Goal: Task Accomplishment & Management: Manage account settings

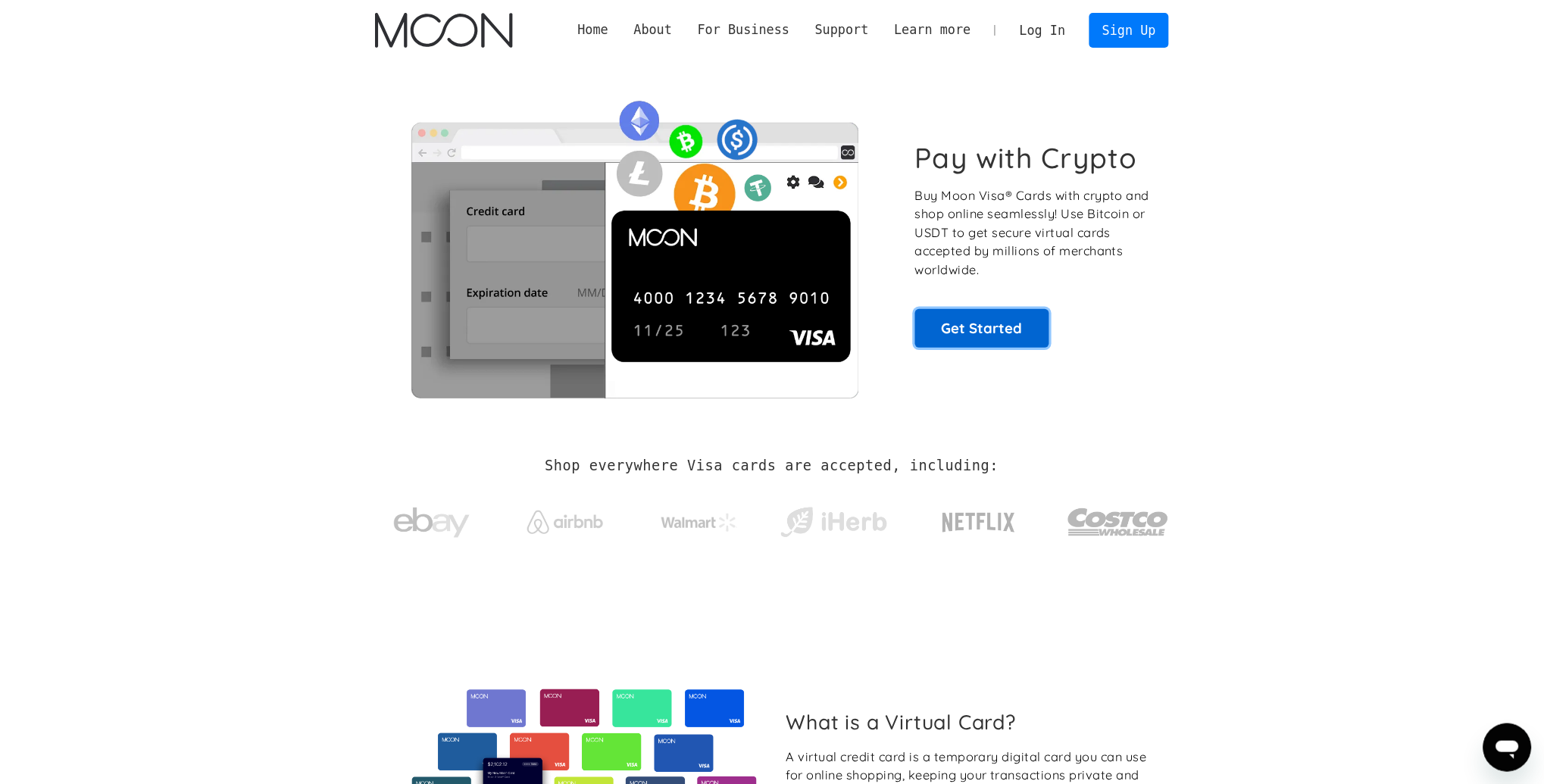
click at [992, 317] on link "Get Started" at bounding box center [982, 328] width 134 height 38
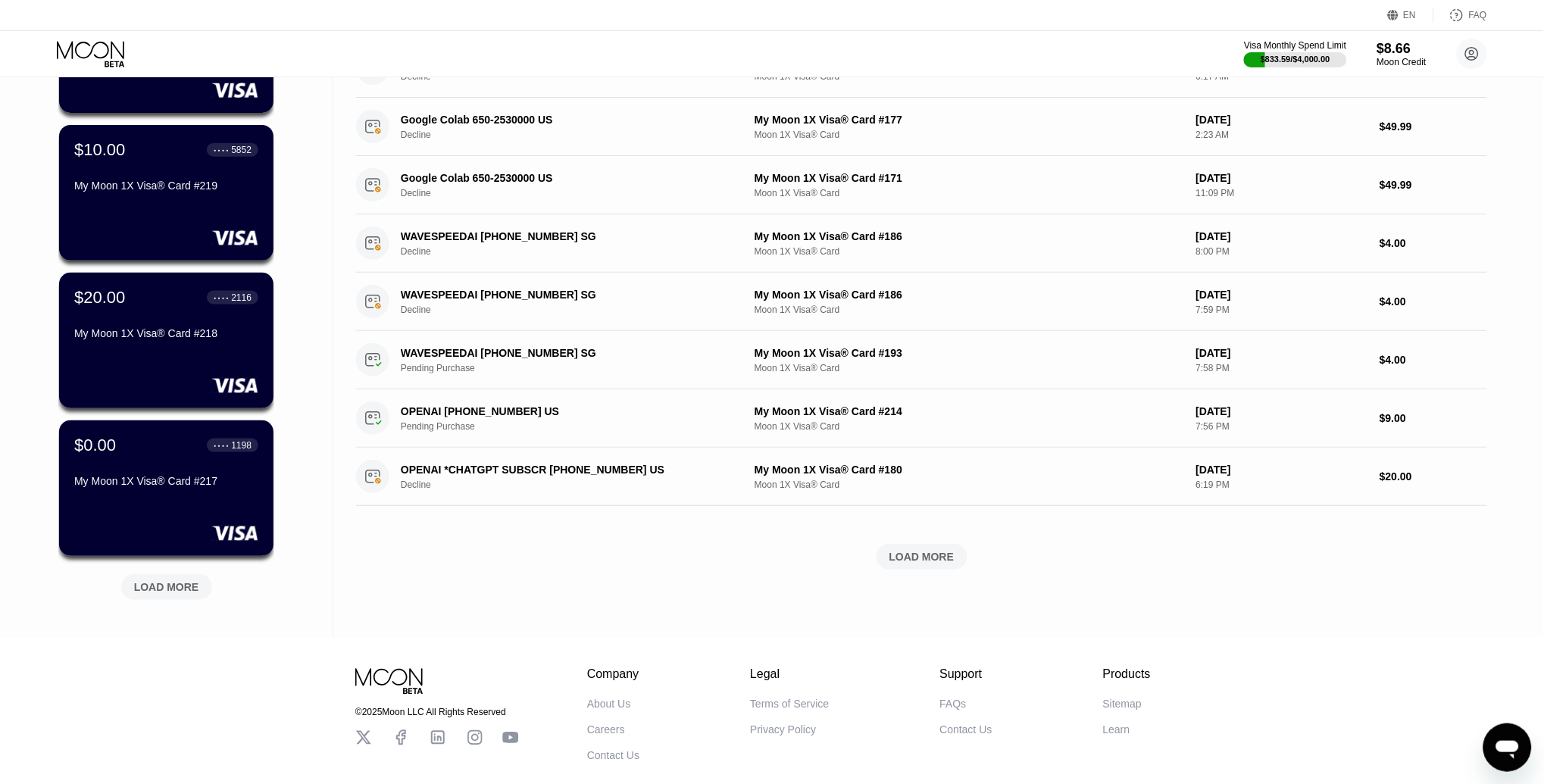
scroll to position [366, 0]
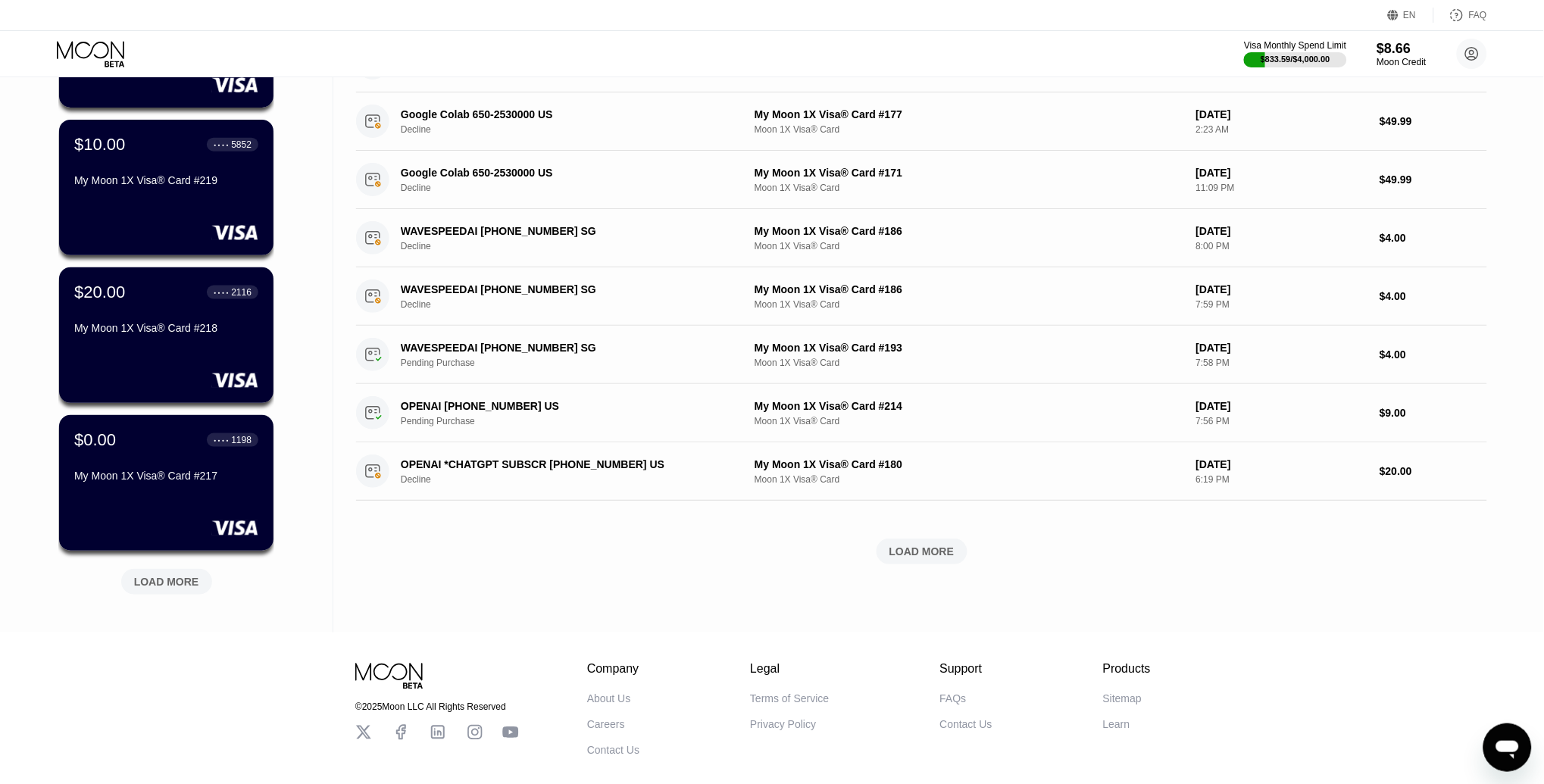
click at [179, 590] on div "LOAD MORE" at bounding box center [167, 582] width 91 height 26
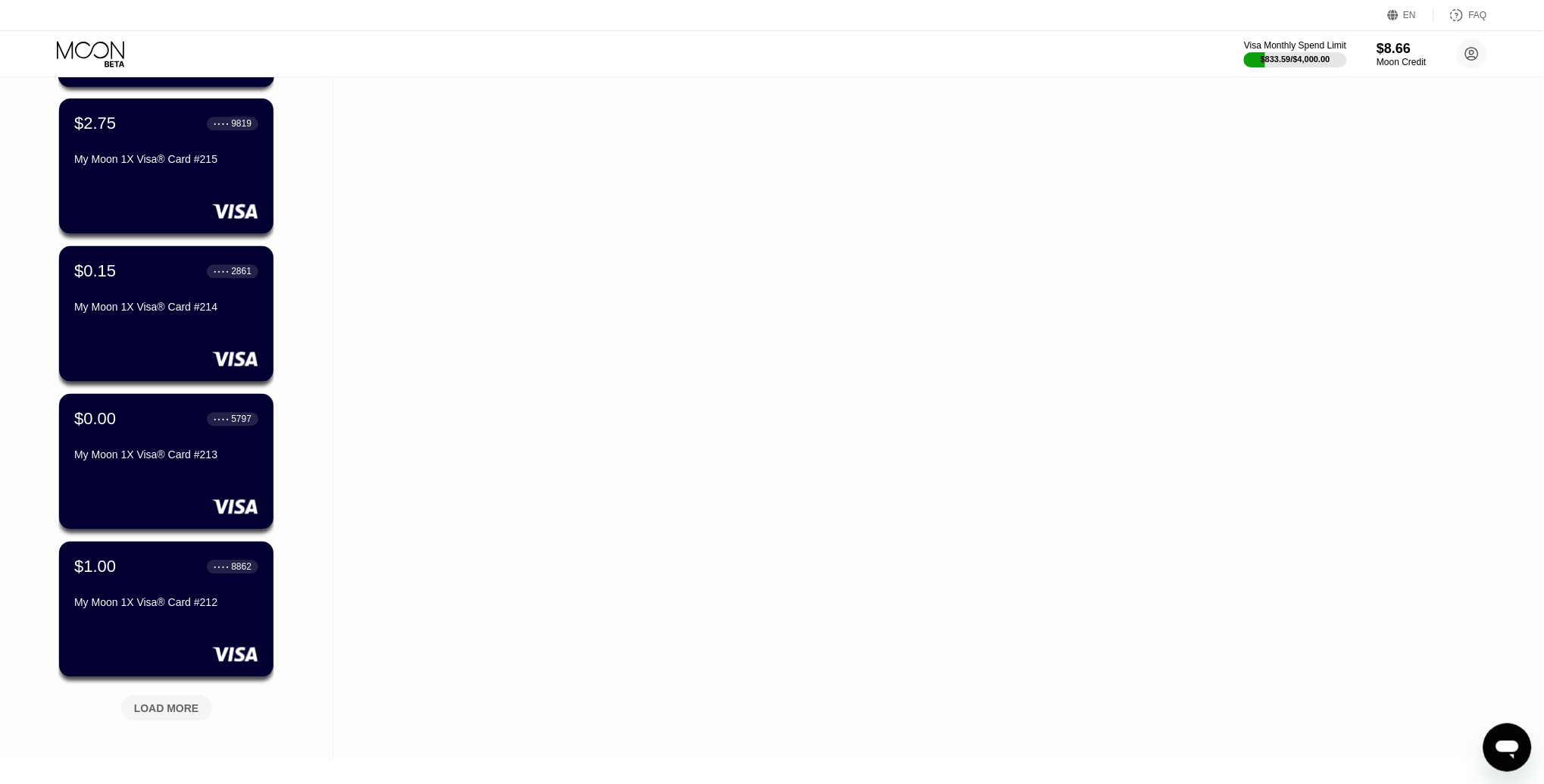
scroll to position [984, 0]
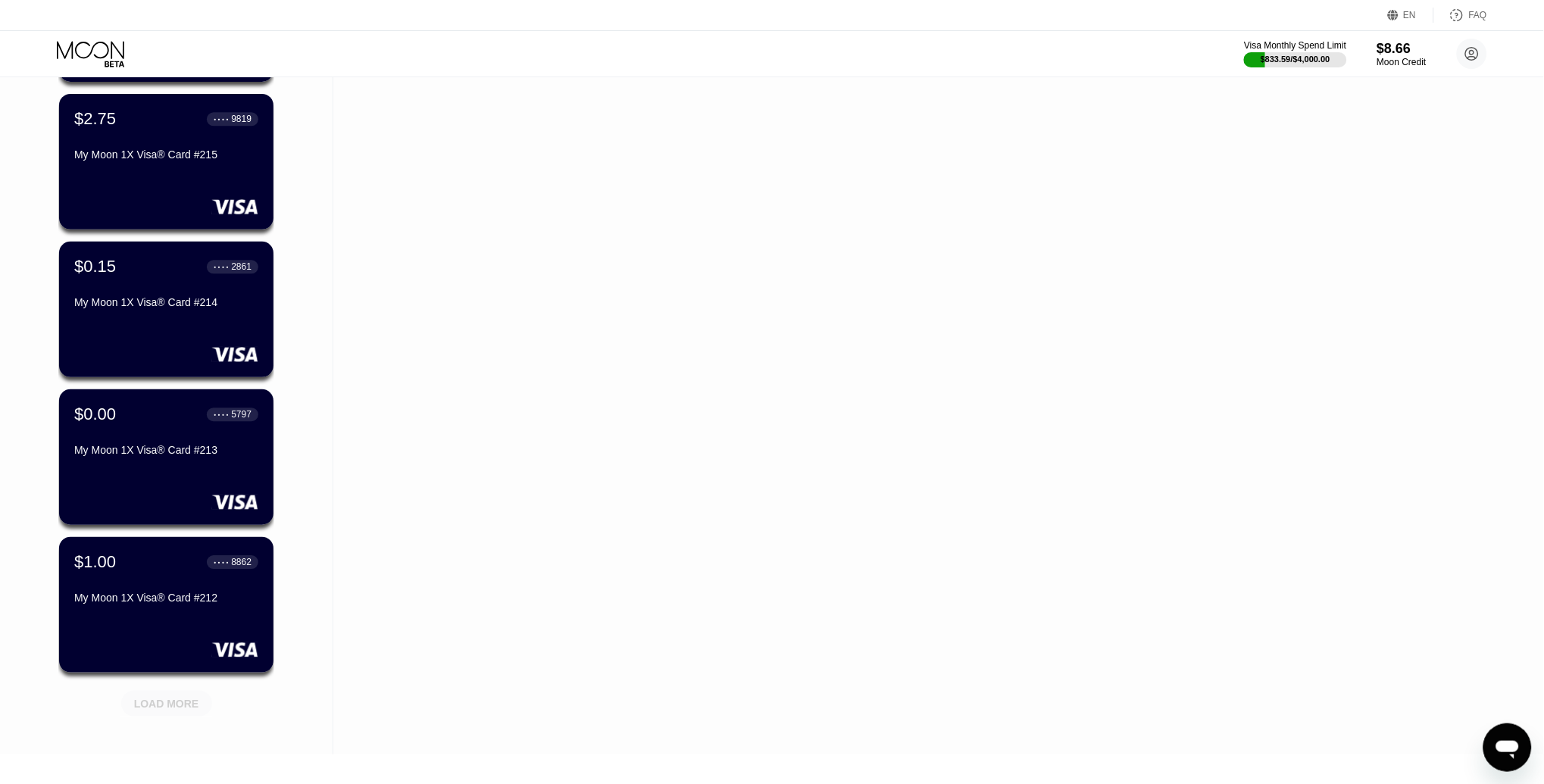
click at [181, 685] on div "LOAD MORE" at bounding box center [167, 700] width 114 height 31
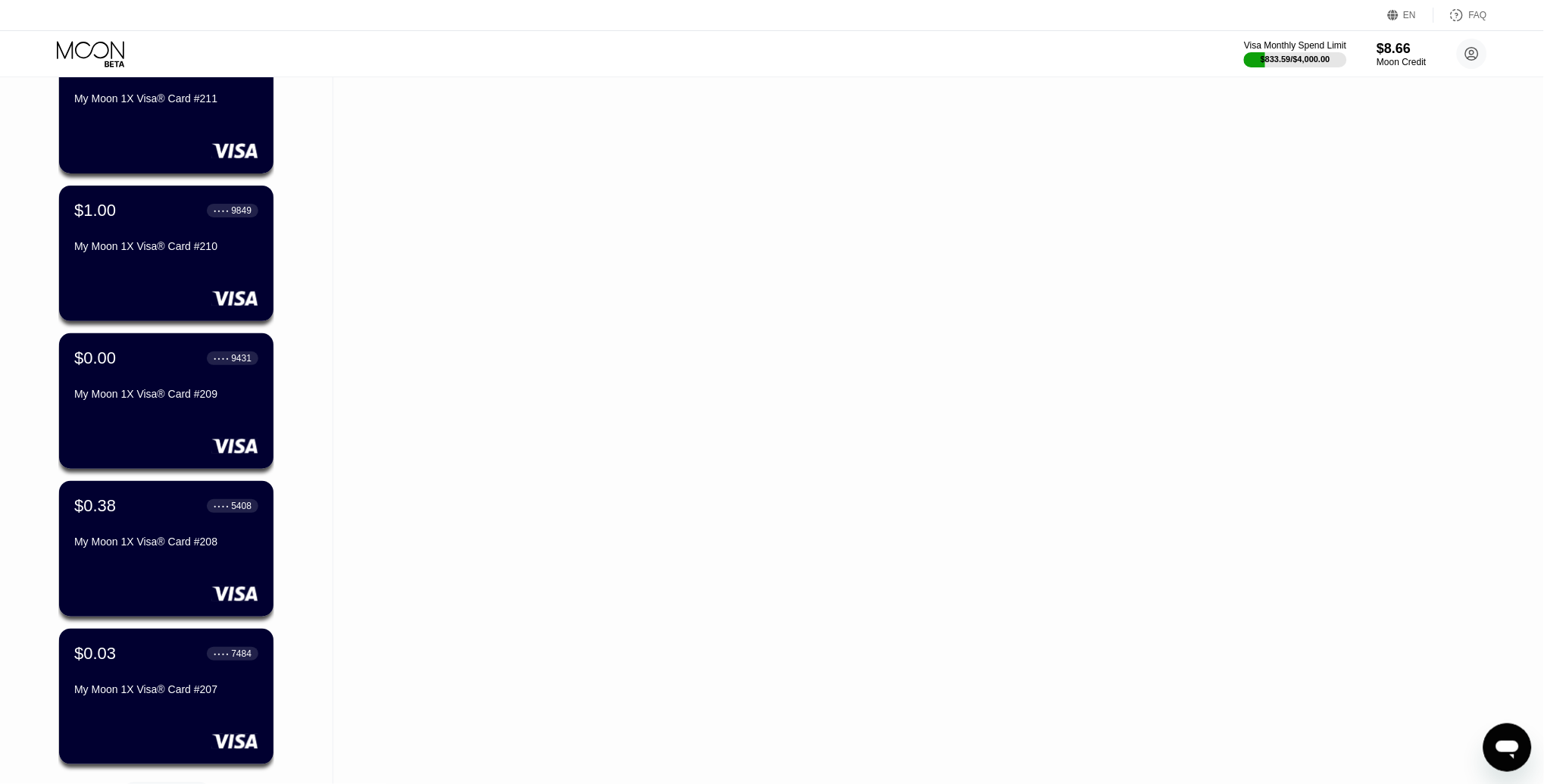
scroll to position [1911, 0]
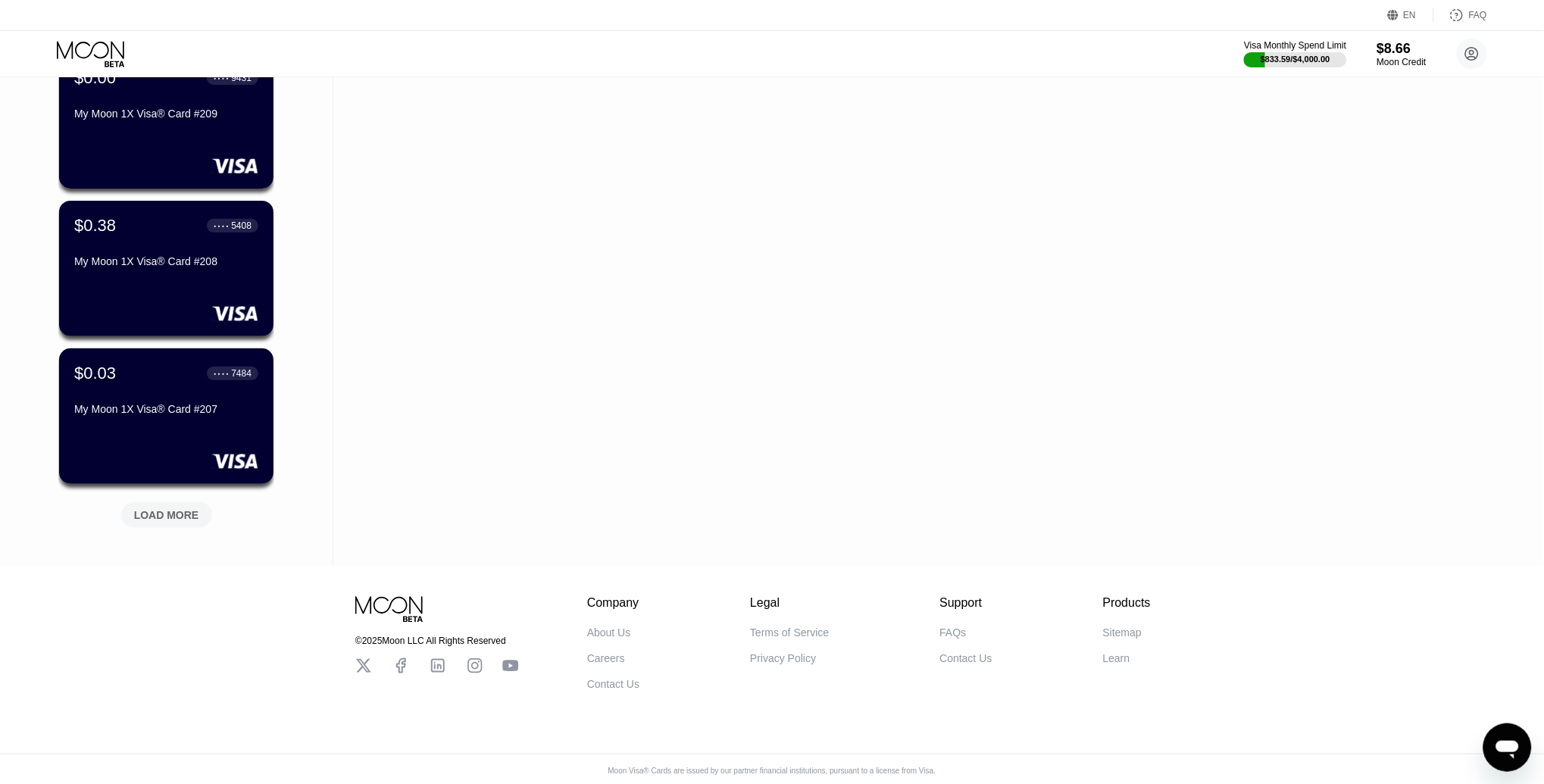
click at [157, 509] on div "LOAD MORE" at bounding box center [167, 515] width 65 height 13
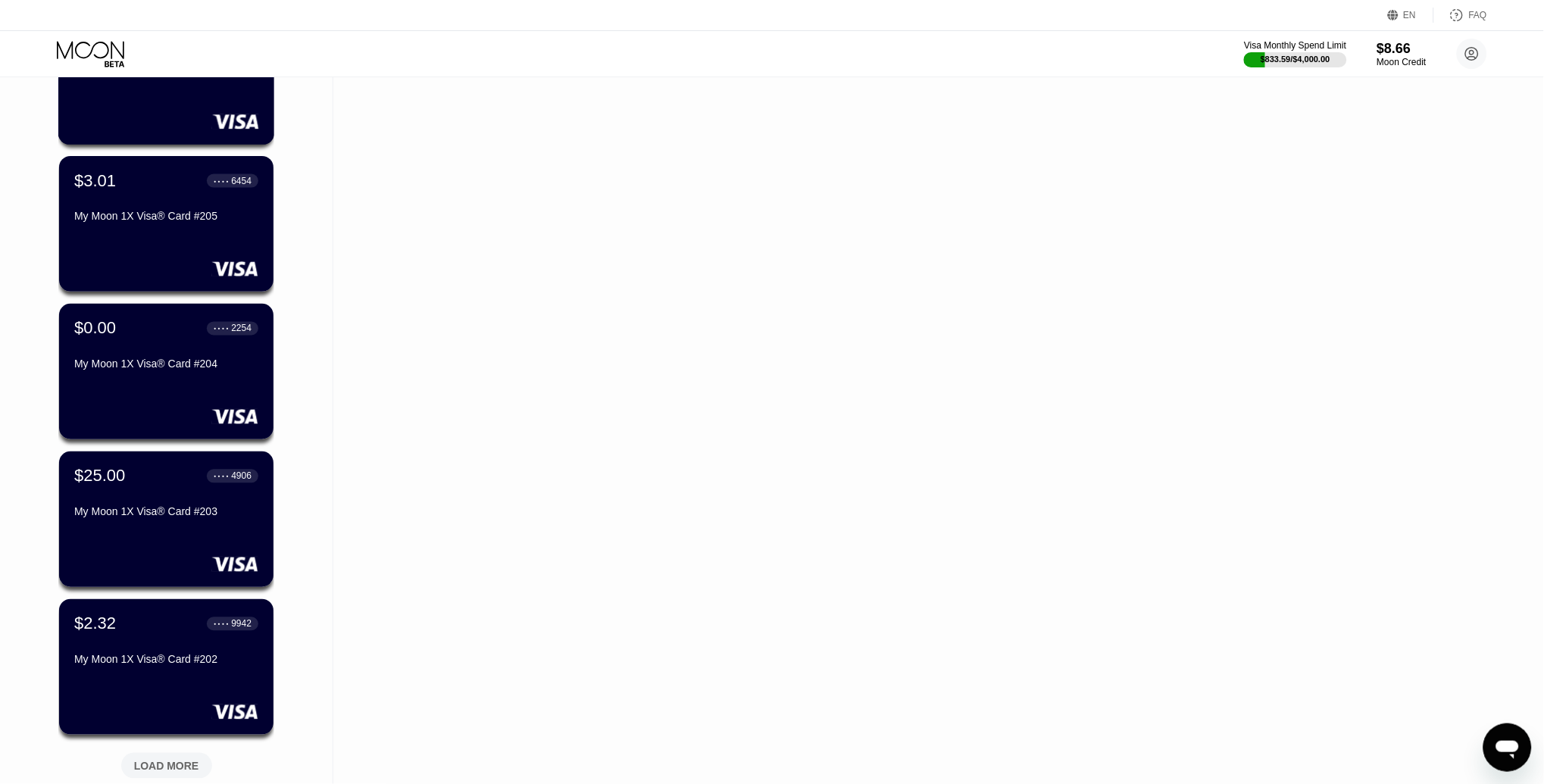
scroll to position [2450, 0]
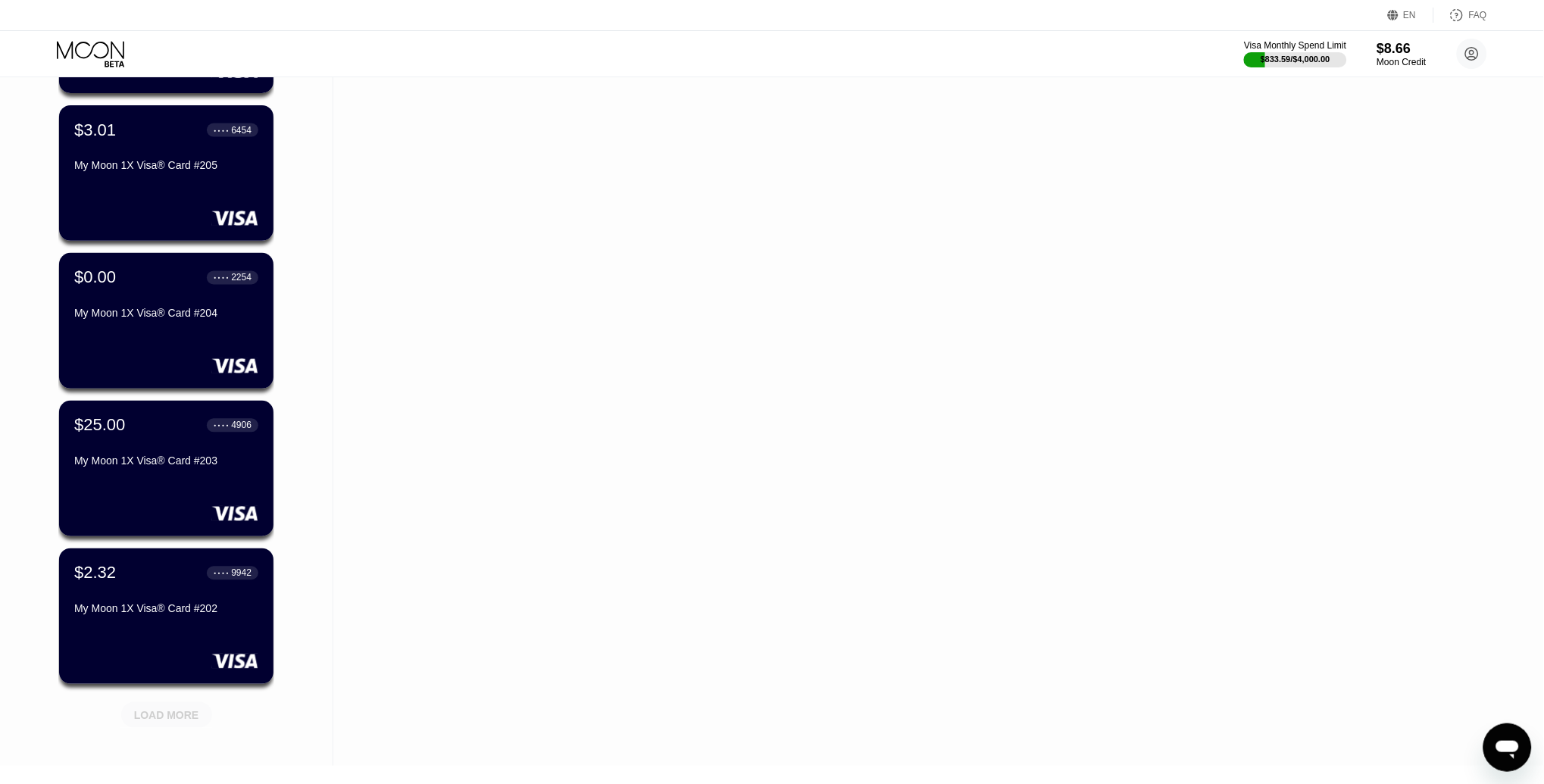
click at [179, 709] on div "LOAD MORE" at bounding box center [167, 715] width 65 height 13
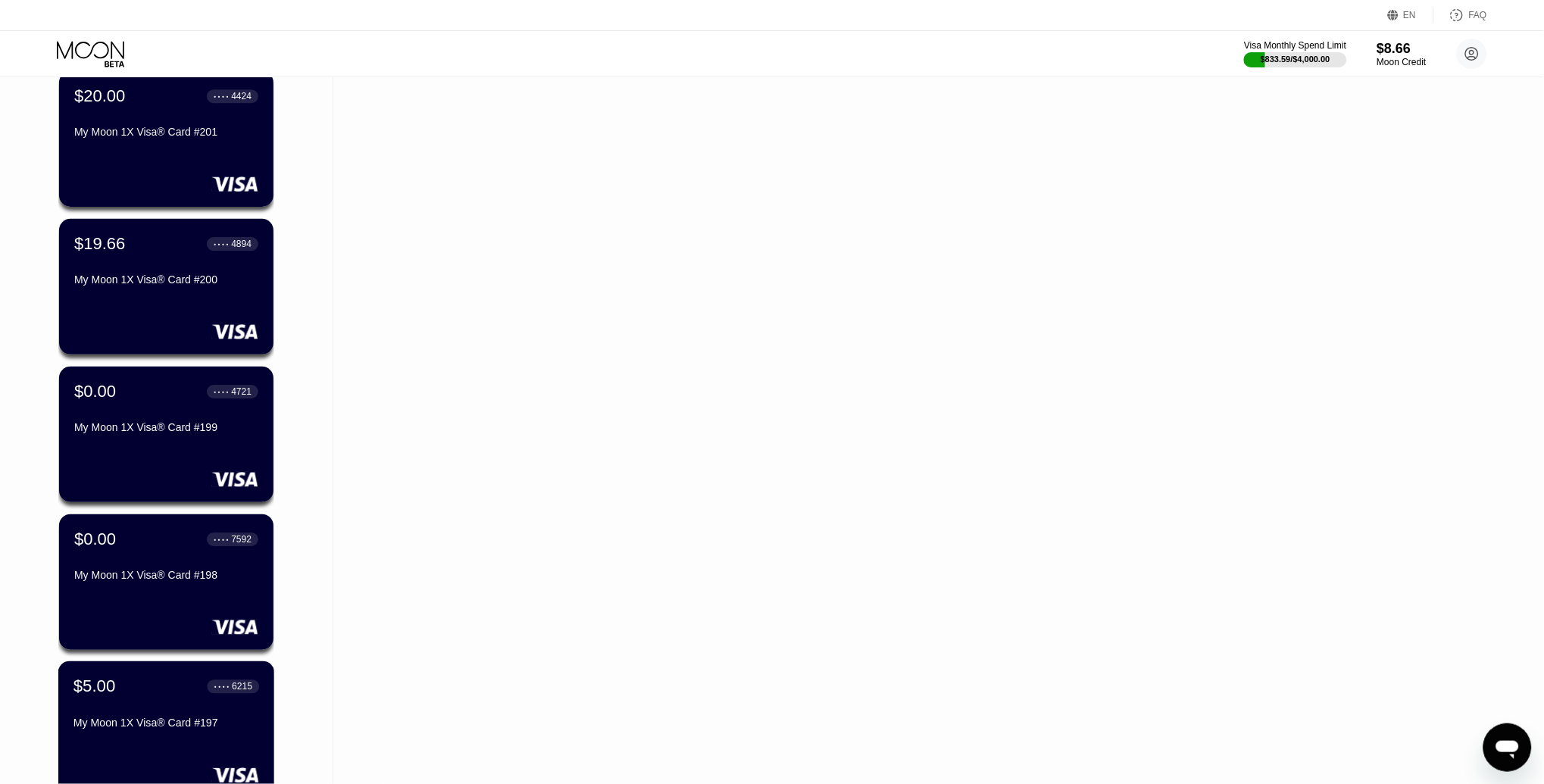
scroll to position [3078, 0]
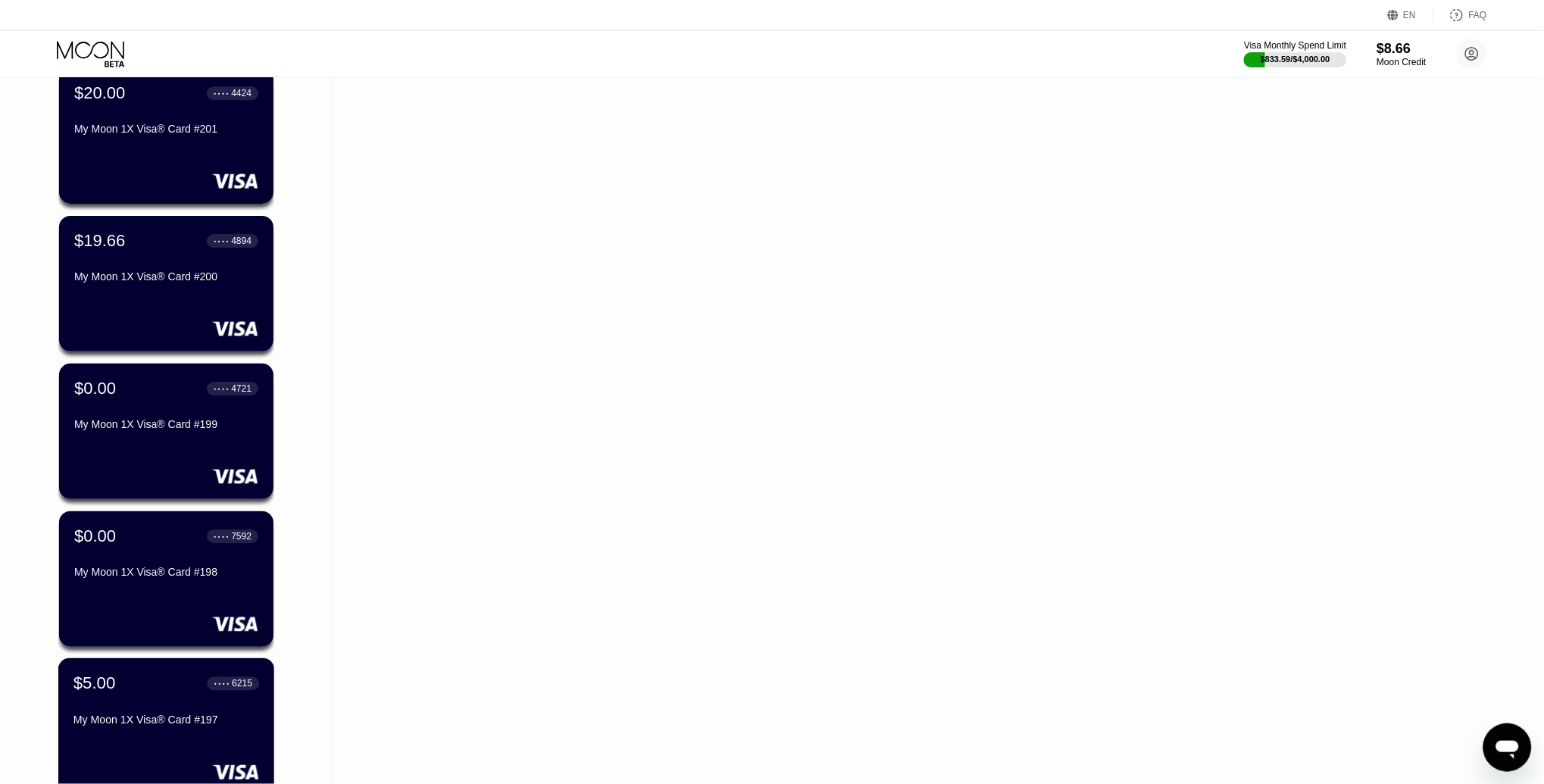
click at [179, 709] on div "$5.00 ● ● ● ● 6215 My Moon 1X Visa® Card #197" at bounding box center [167, 703] width 186 height 58
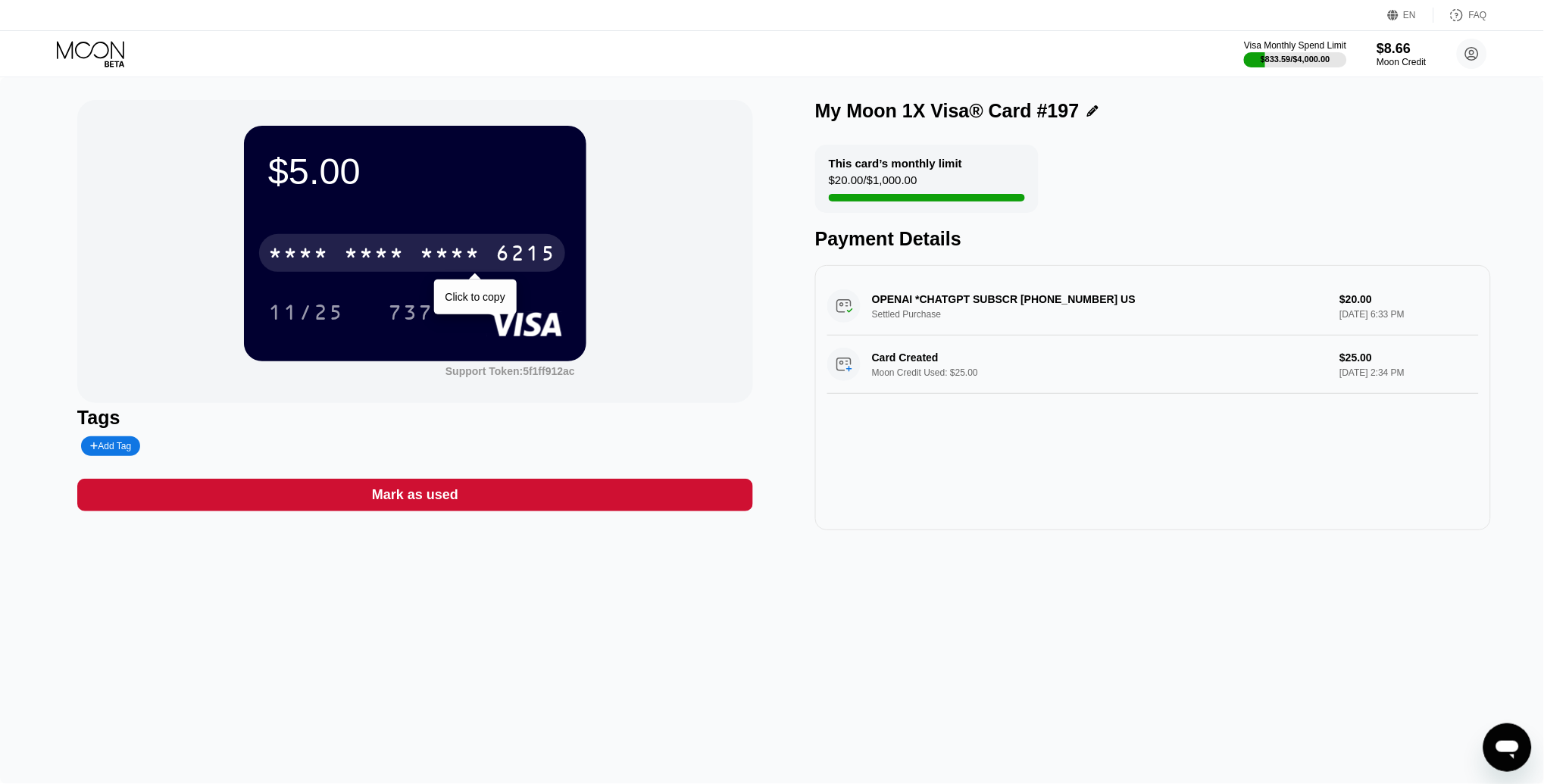
click at [435, 253] on div "* * * *" at bounding box center [449, 254] width 61 height 24
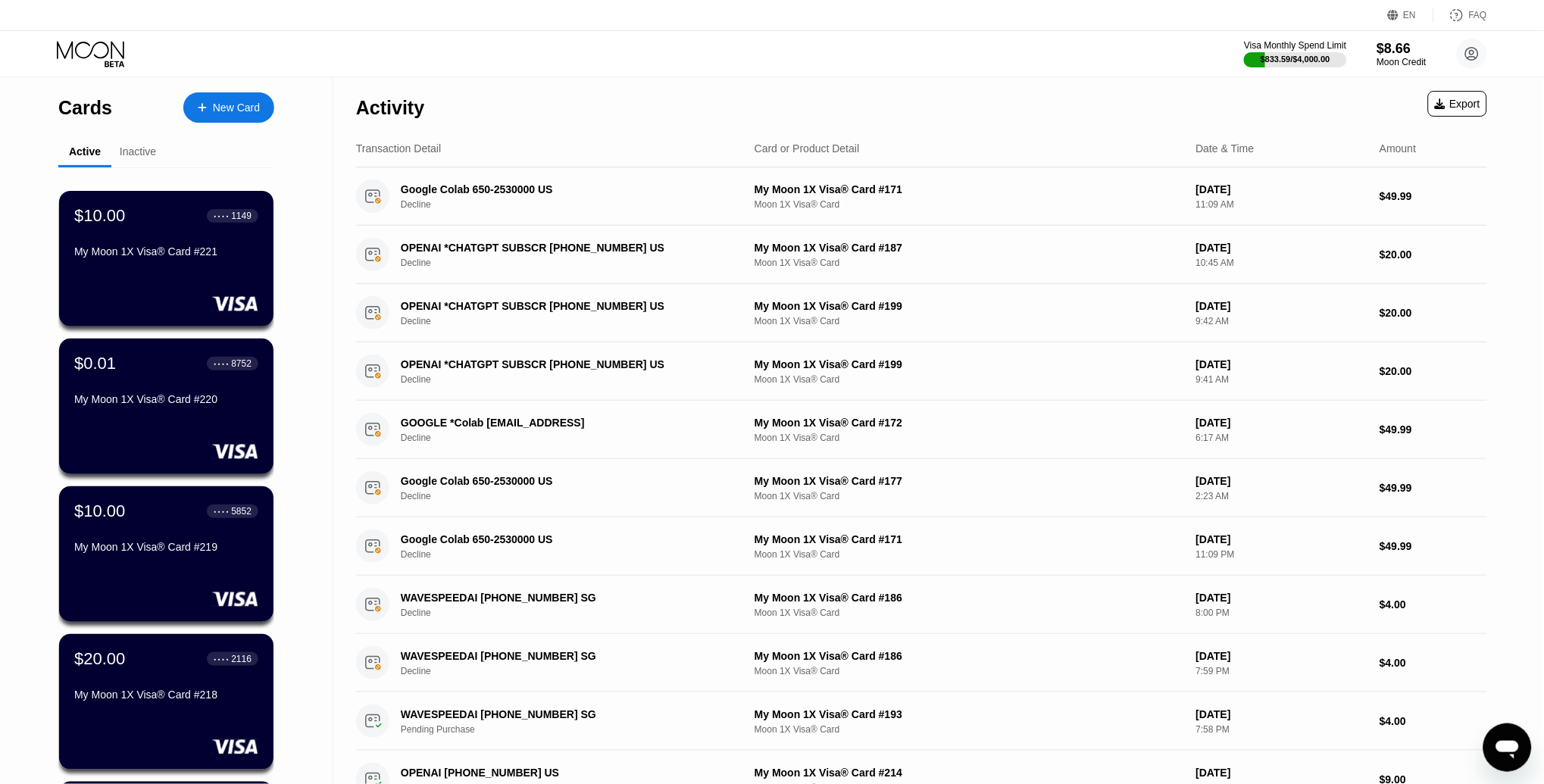
scroll to position [3389, 0]
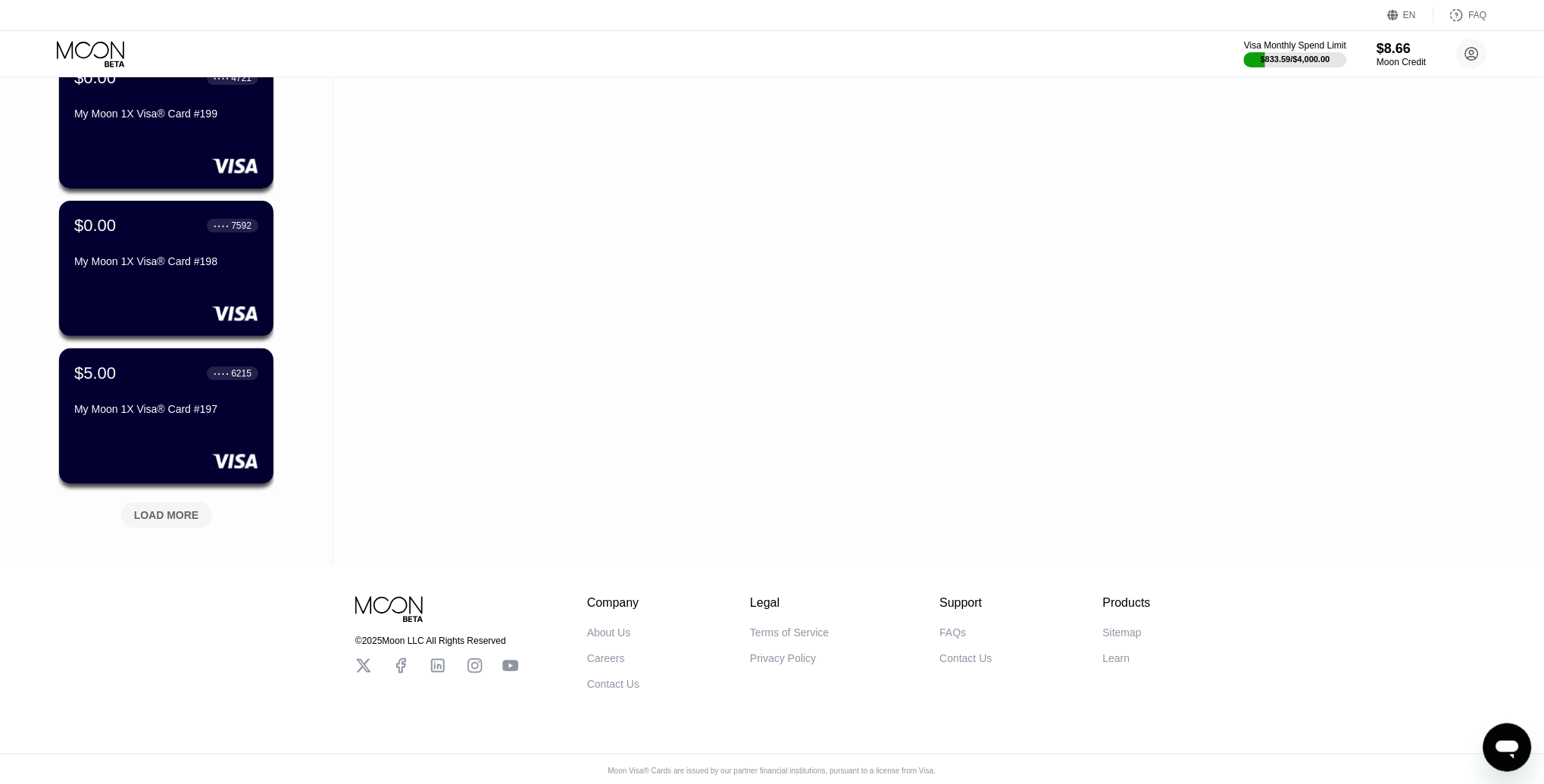
click at [167, 508] on div "LOAD MORE" at bounding box center [167, 515] width 65 height 13
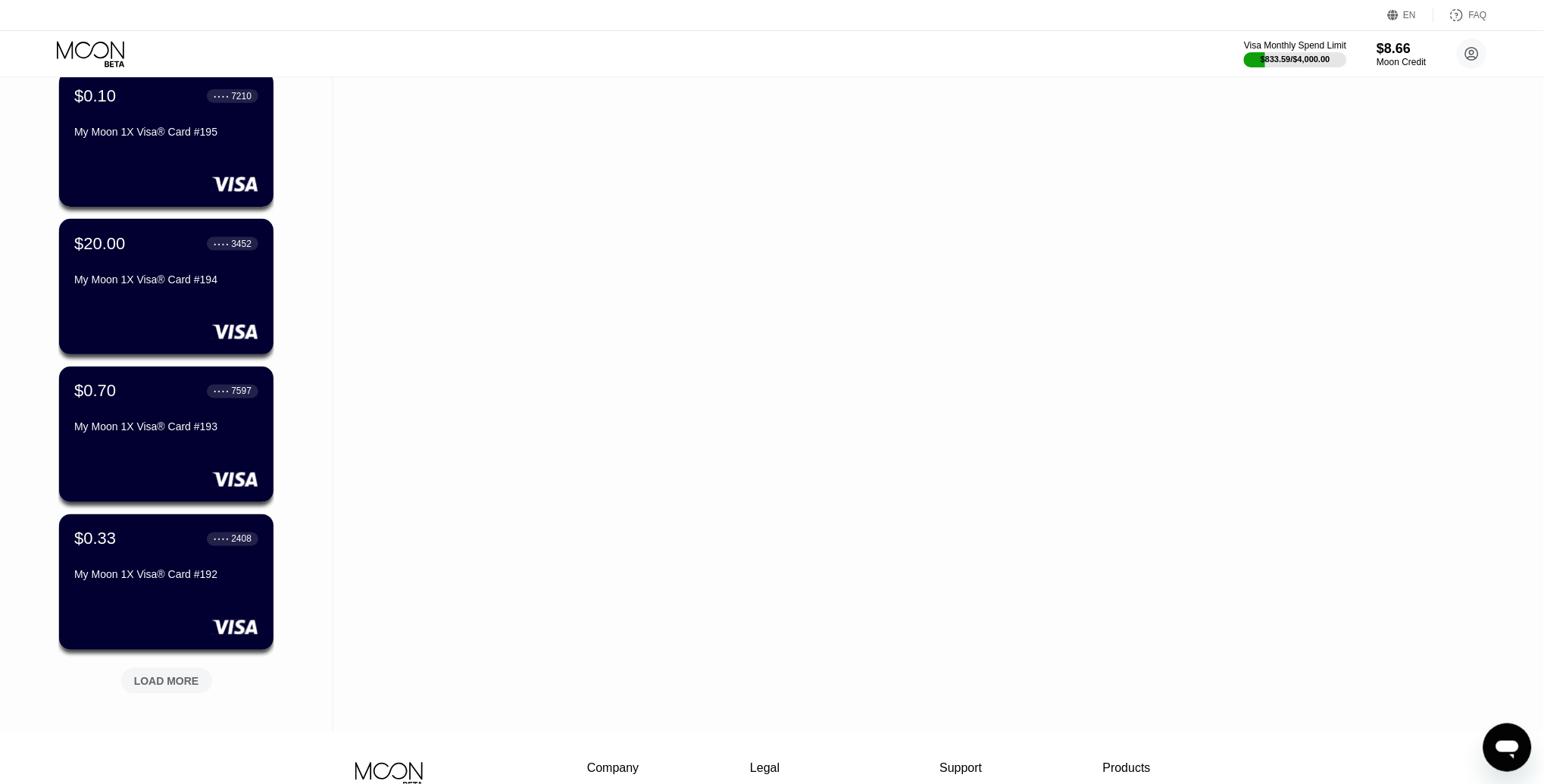
scroll to position [3965, 0]
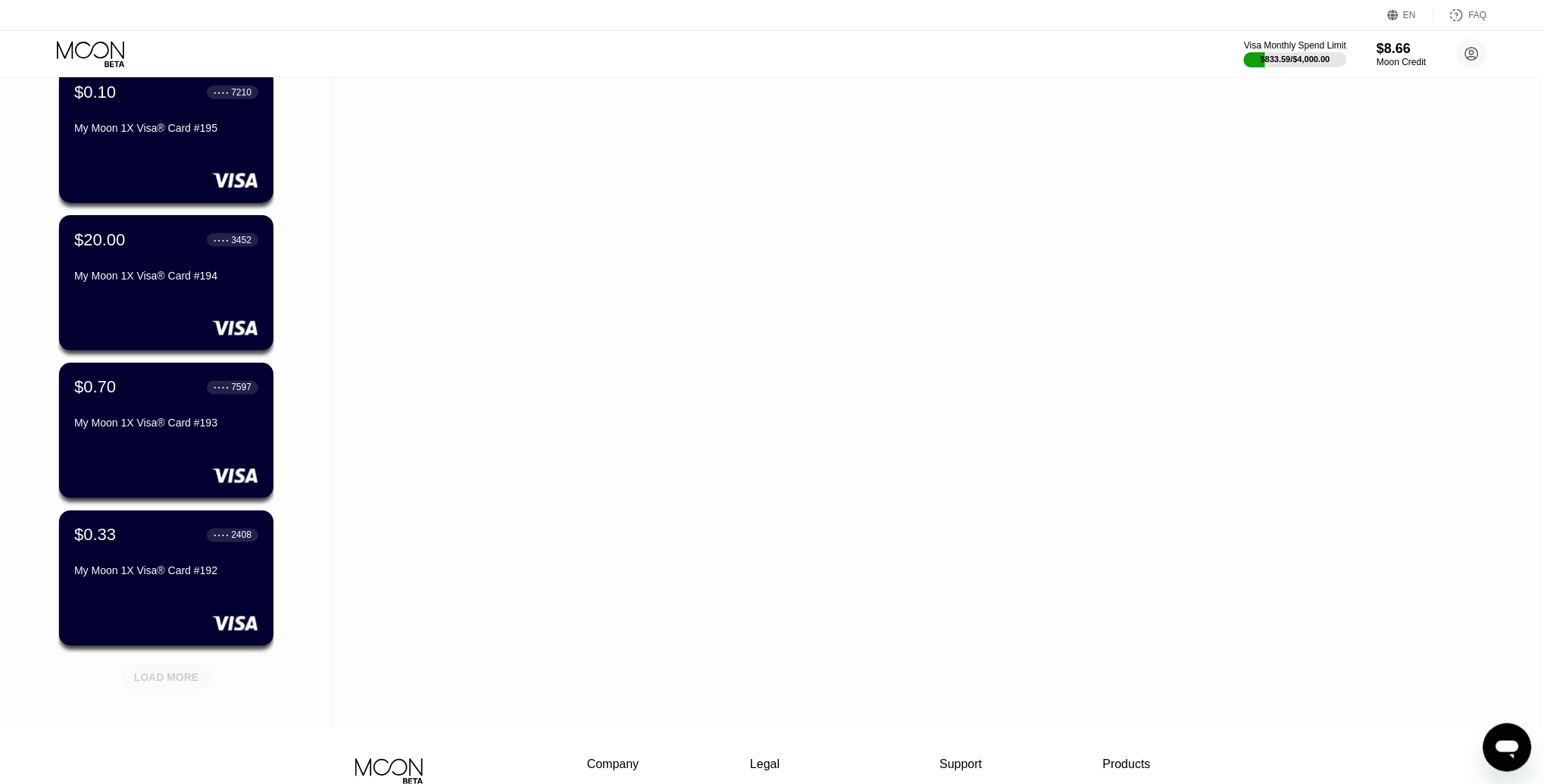
click at [171, 673] on div "LOAD MORE" at bounding box center [167, 677] width 65 height 13
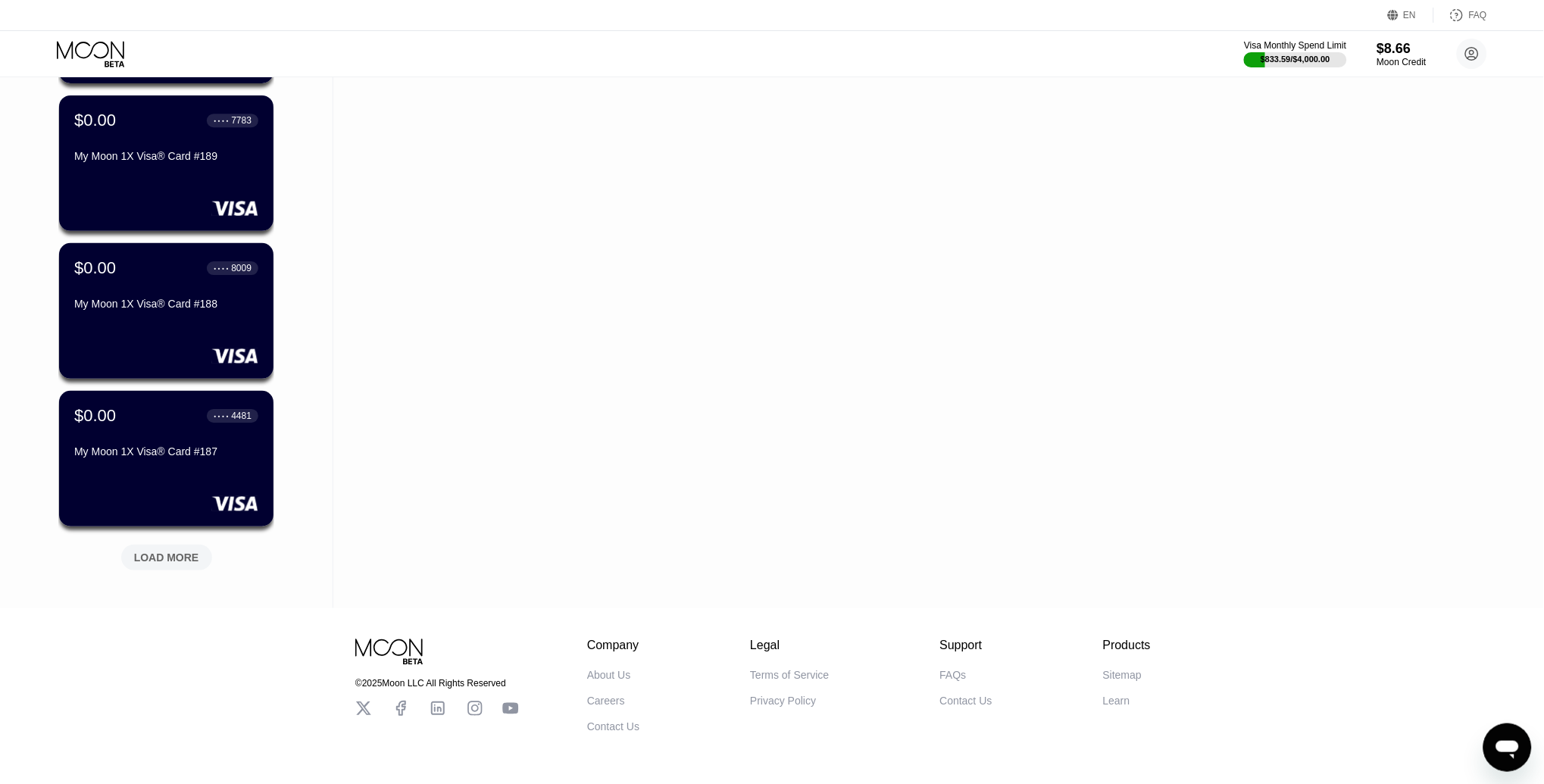
scroll to position [4835, 0]
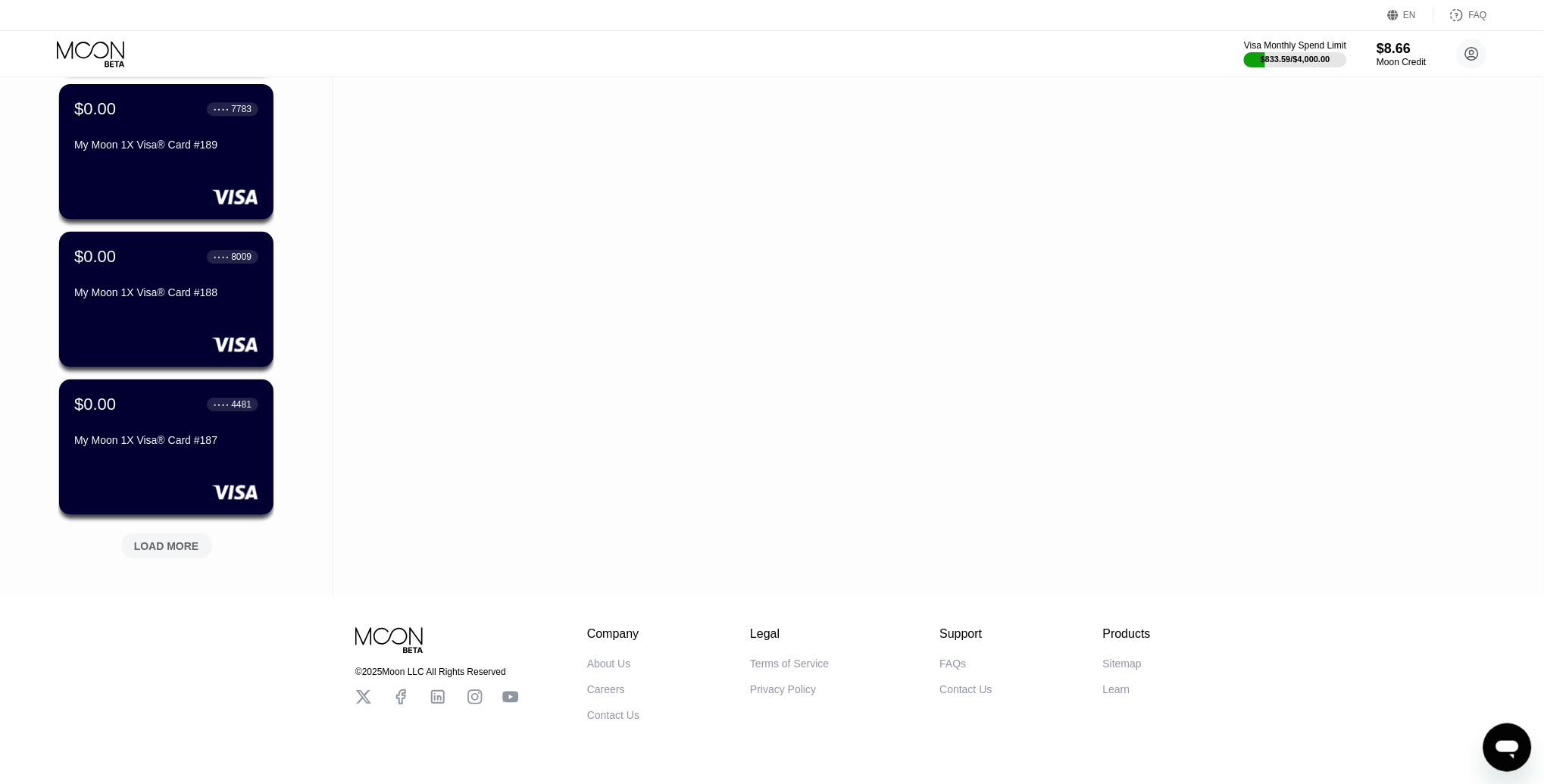
click at [182, 540] on div "LOAD MORE" at bounding box center [167, 546] width 65 height 13
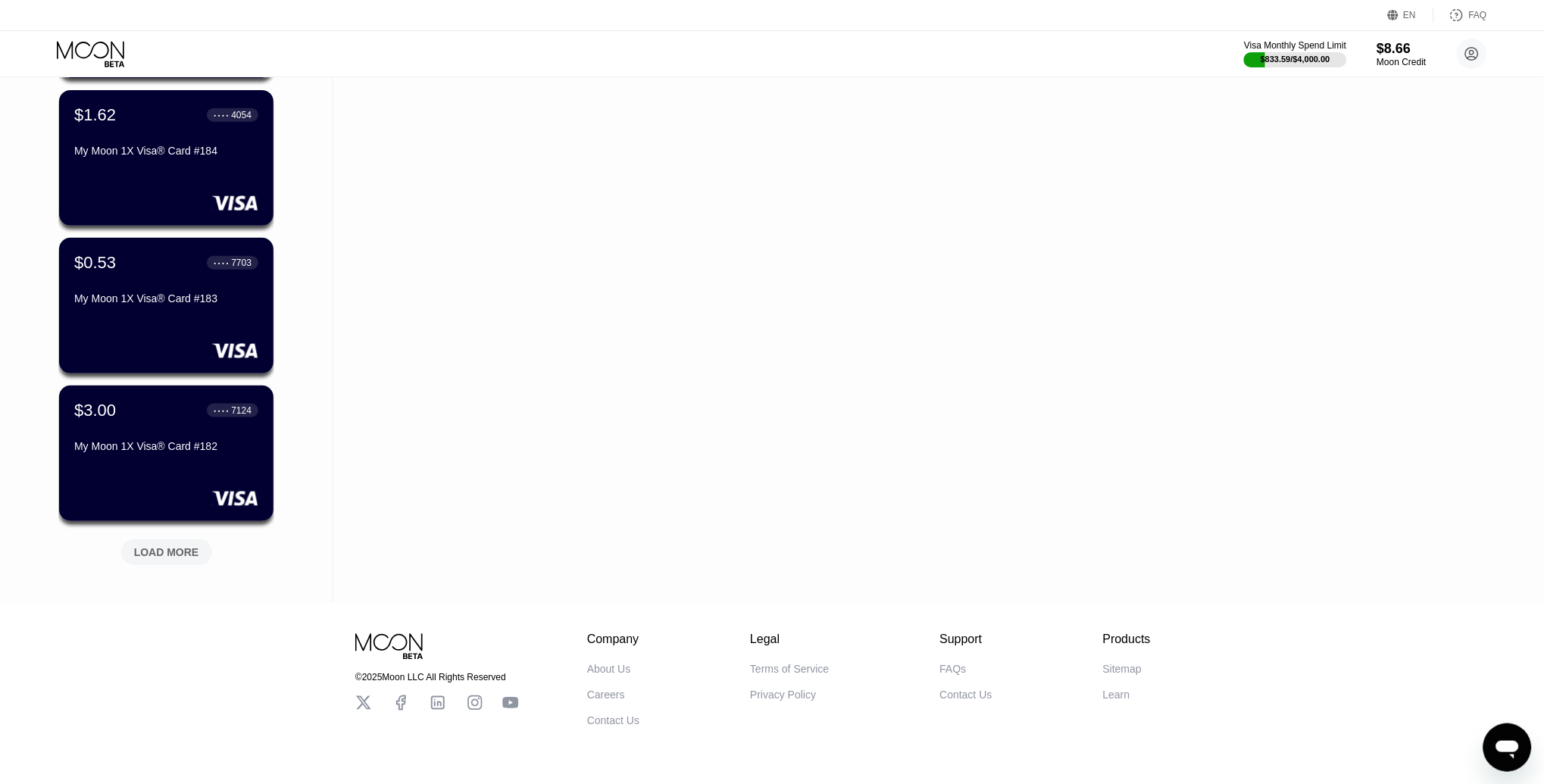
scroll to position [5604, 0]
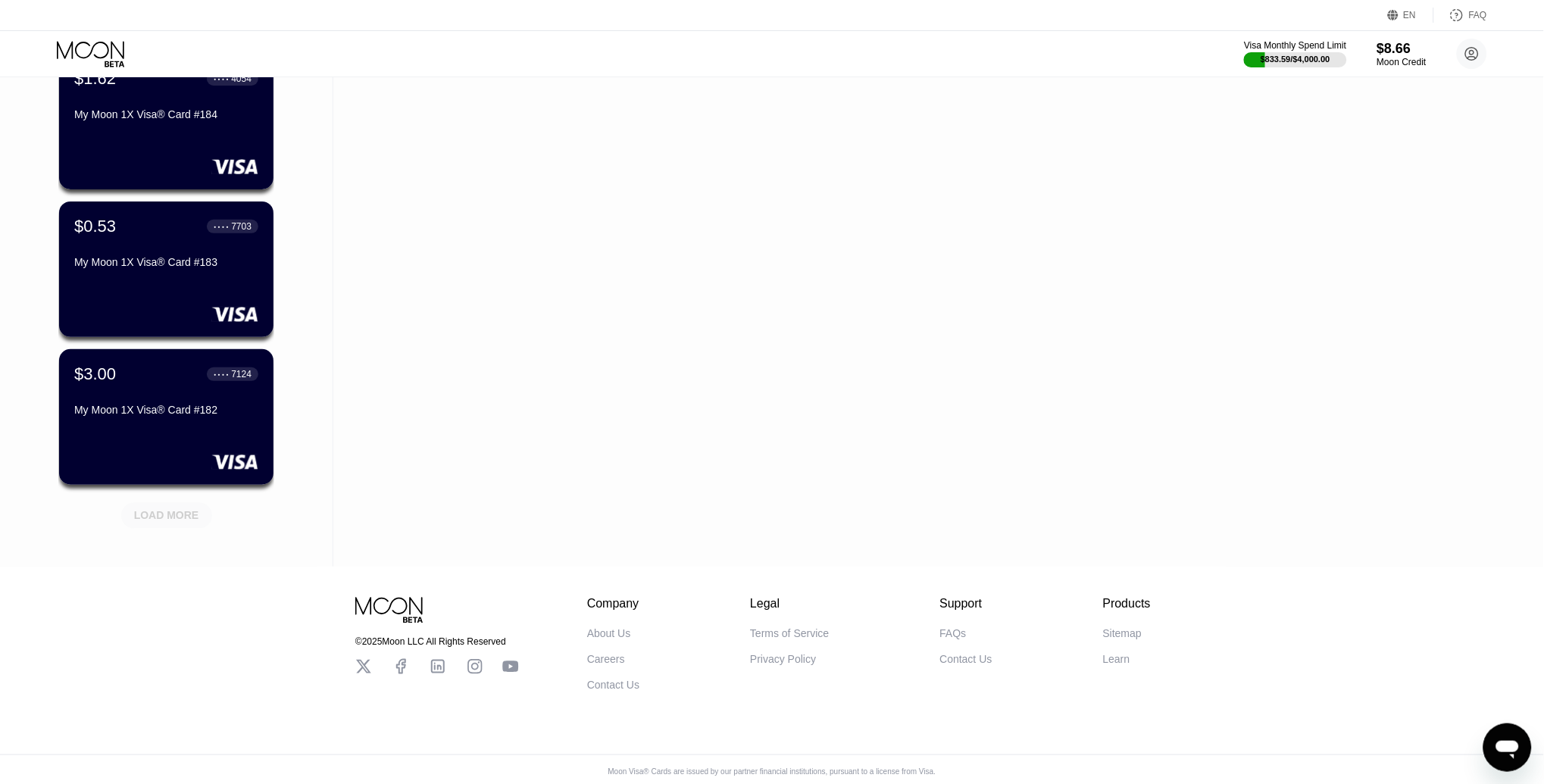
click at [160, 517] on div "LOAD MORE" at bounding box center [167, 515] width 65 height 13
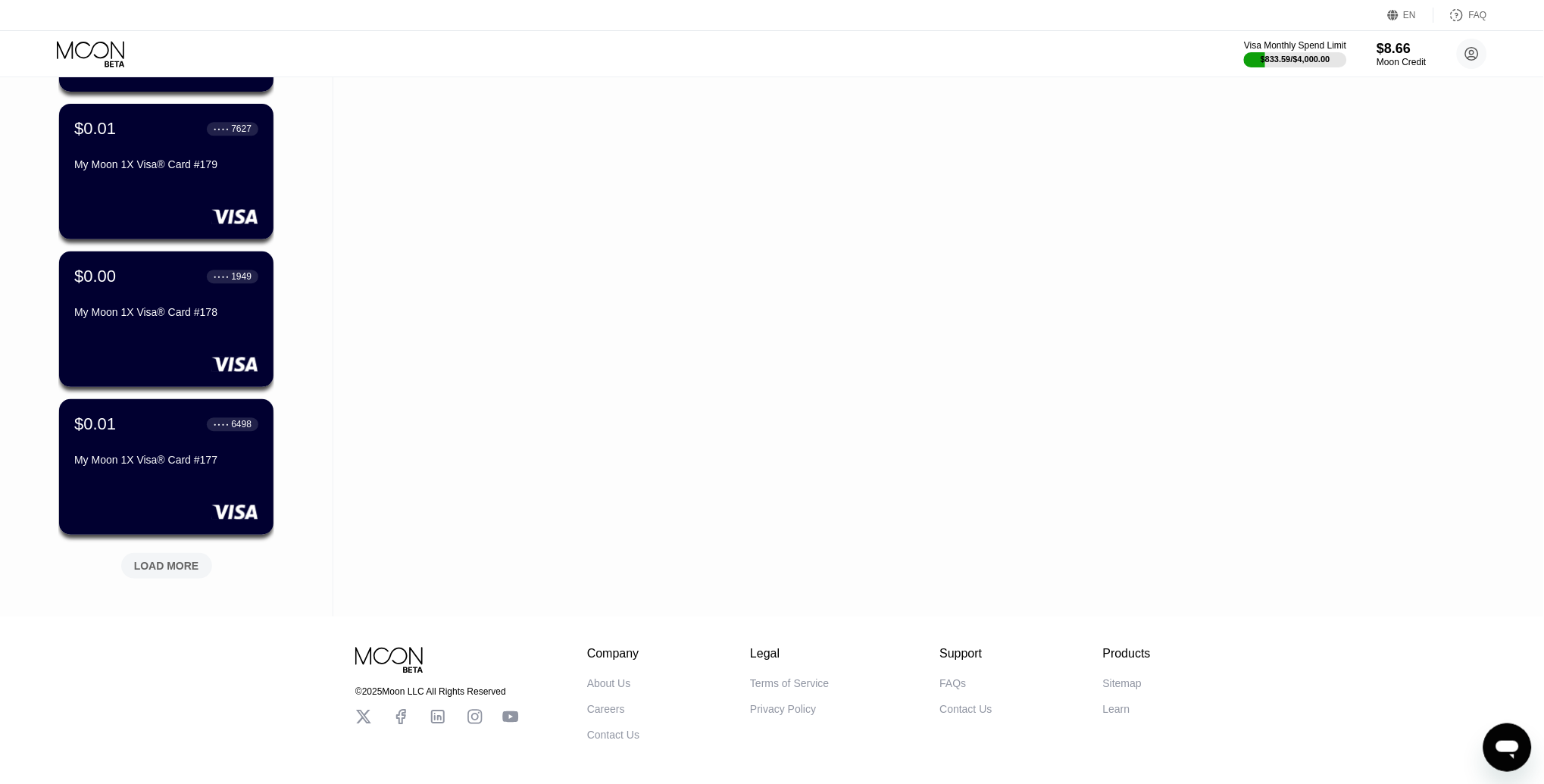
scroll to position [6300, 0]
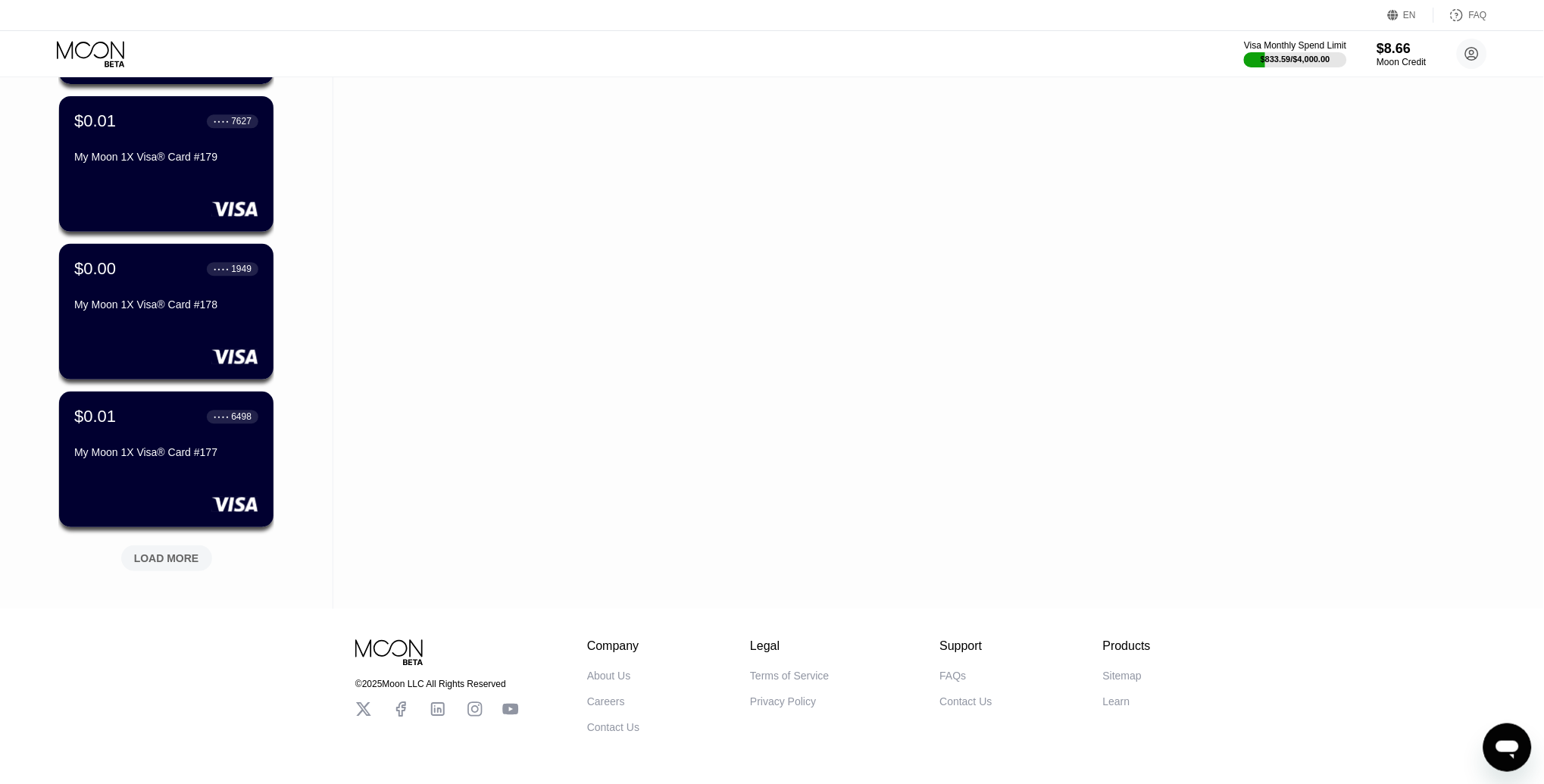
click at [157, 554] on div "LOAD MORE" at bounding box center [167, 559] width 65 height 13
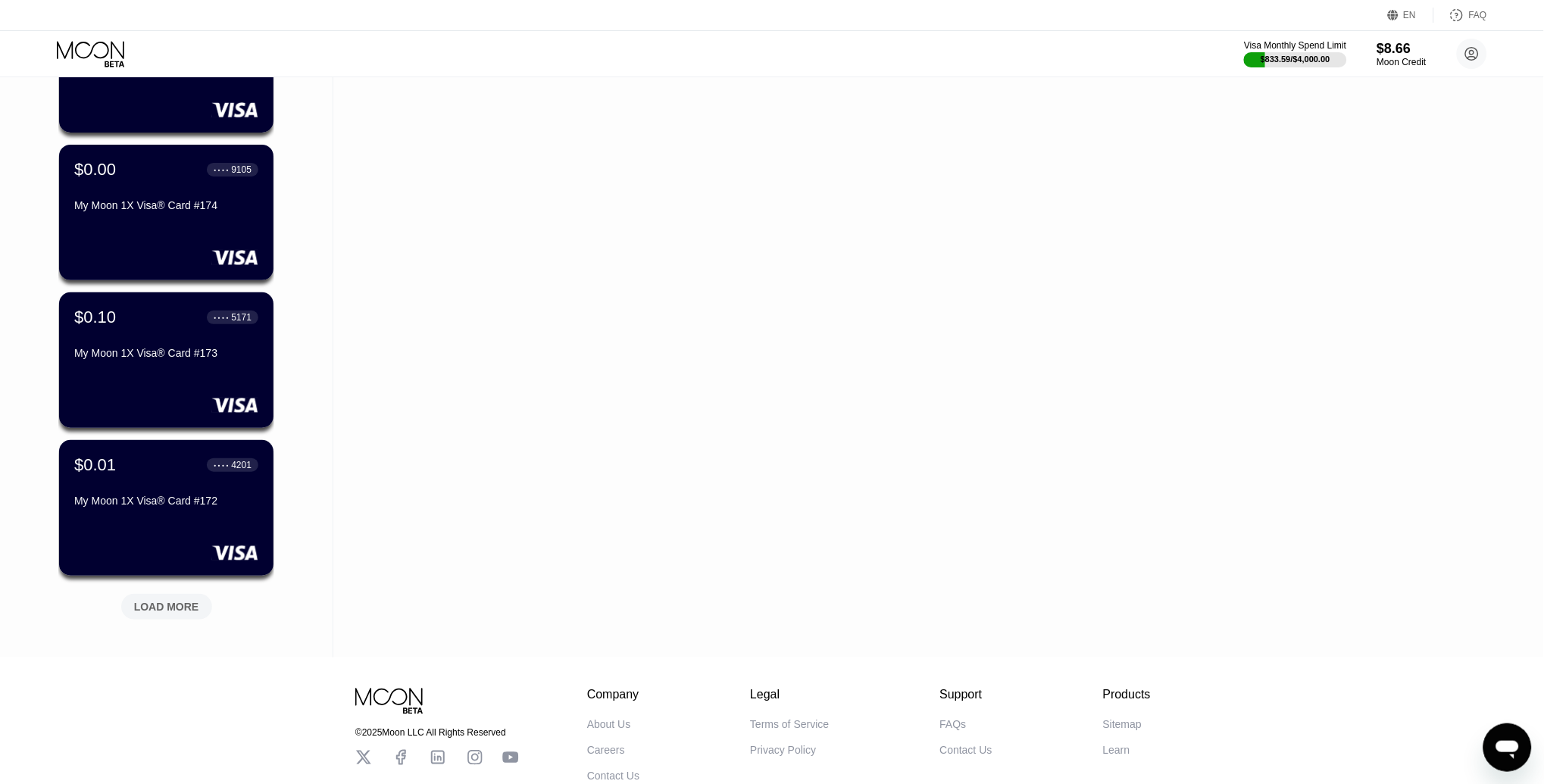
scroll to position [6995, 0]
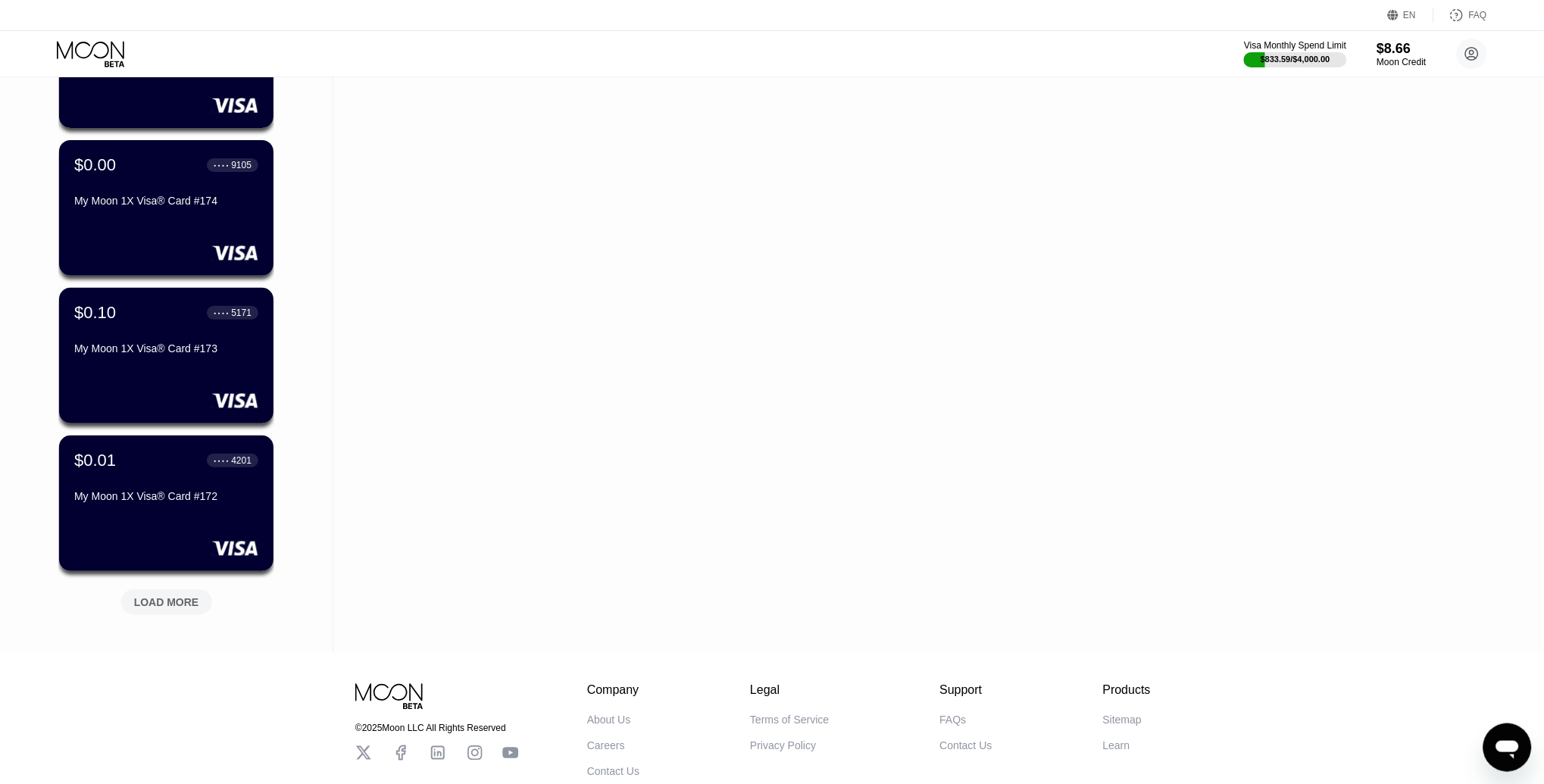
click at [159, 597] on div "LOAD MORE" at bounding box center [167, 603] width 65 height 13
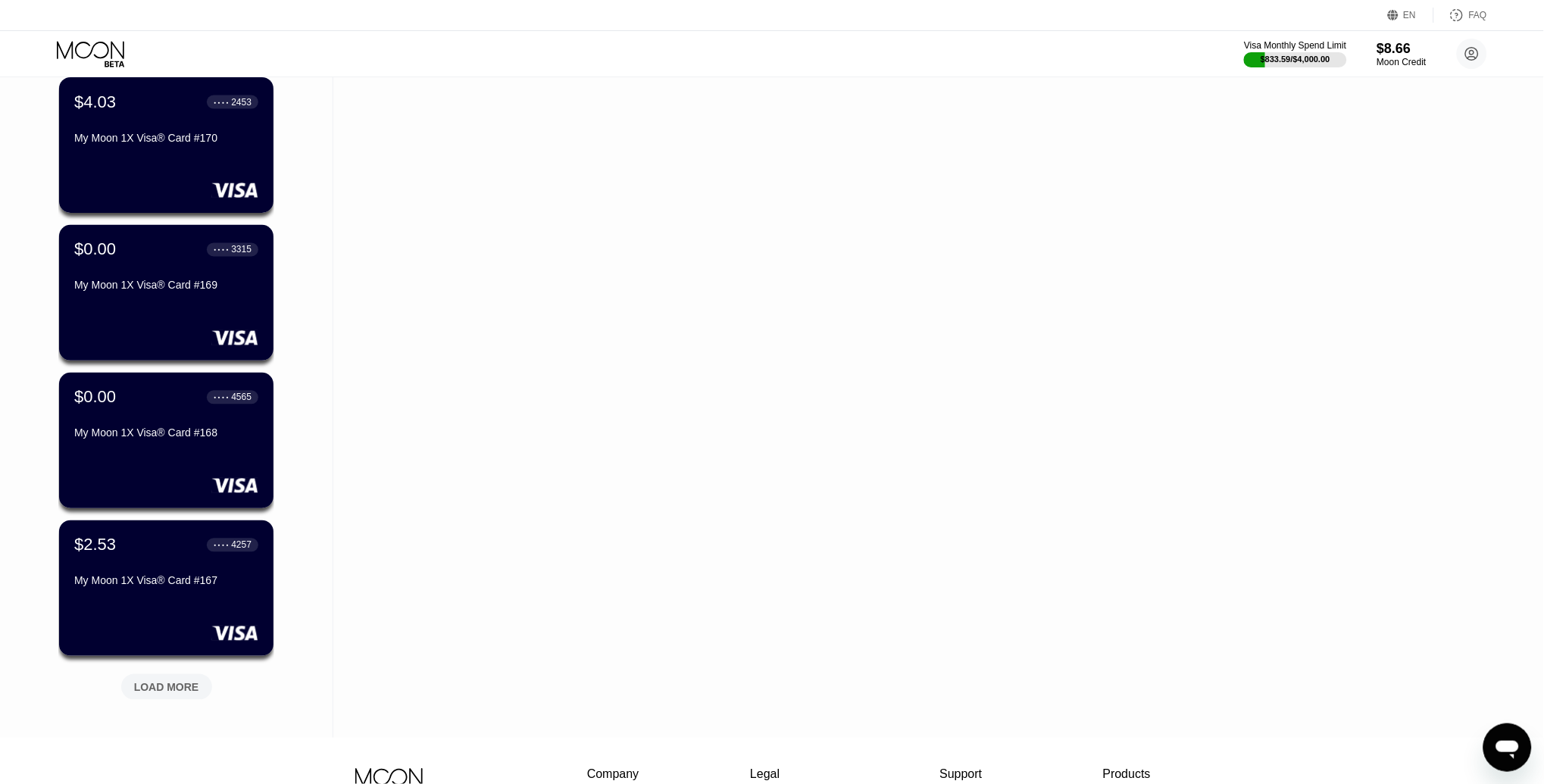
scroll to position [7666, 0]
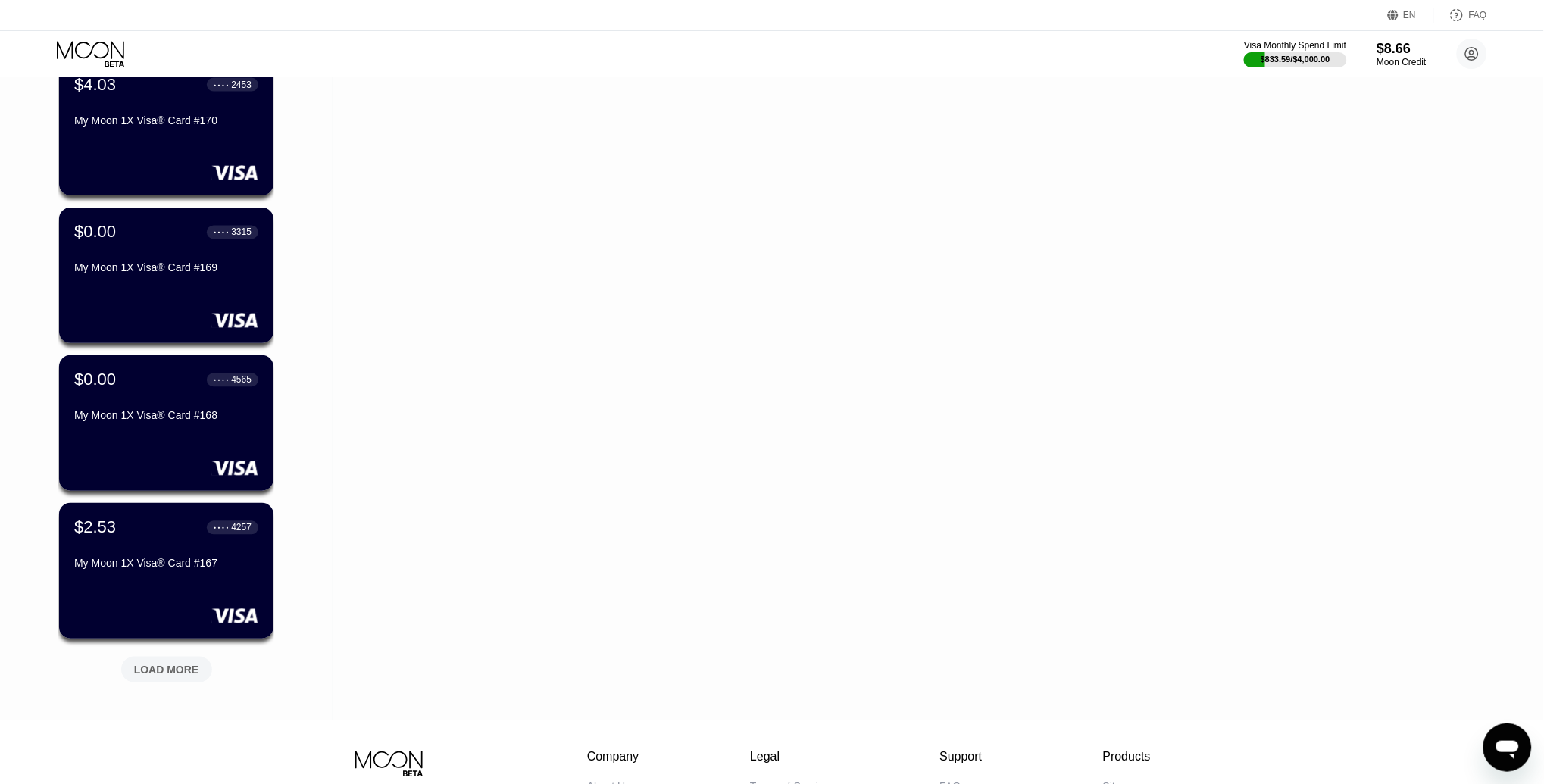
click at [147, 665] on div "LOAD MORE" at bounding box center [167, 670] width 65 height 13
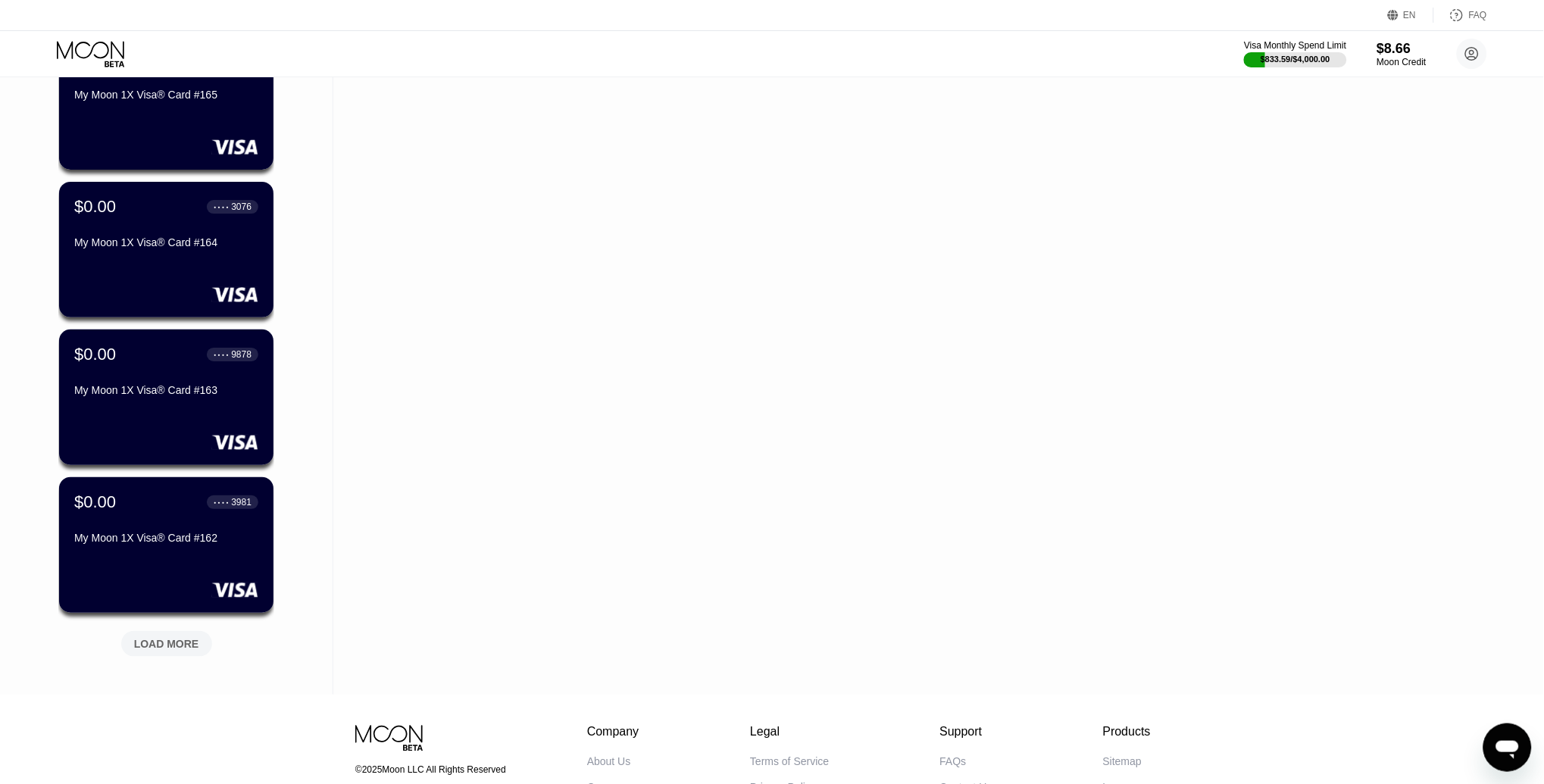
scroll to position [8433, 0]
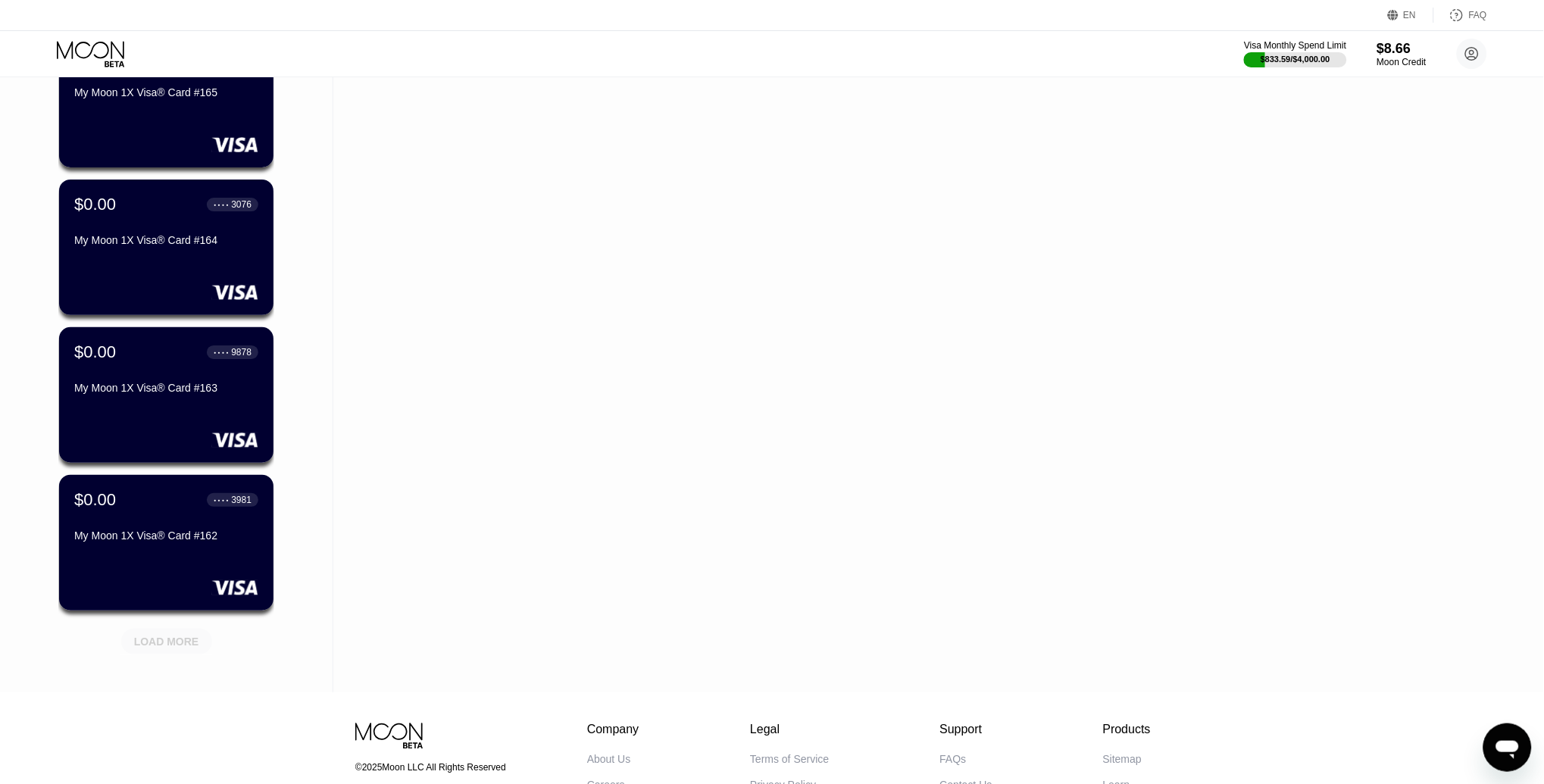
click at [170, 629] on div "LOAD MORE" at bounding box center [167, 641] width 91 height 26
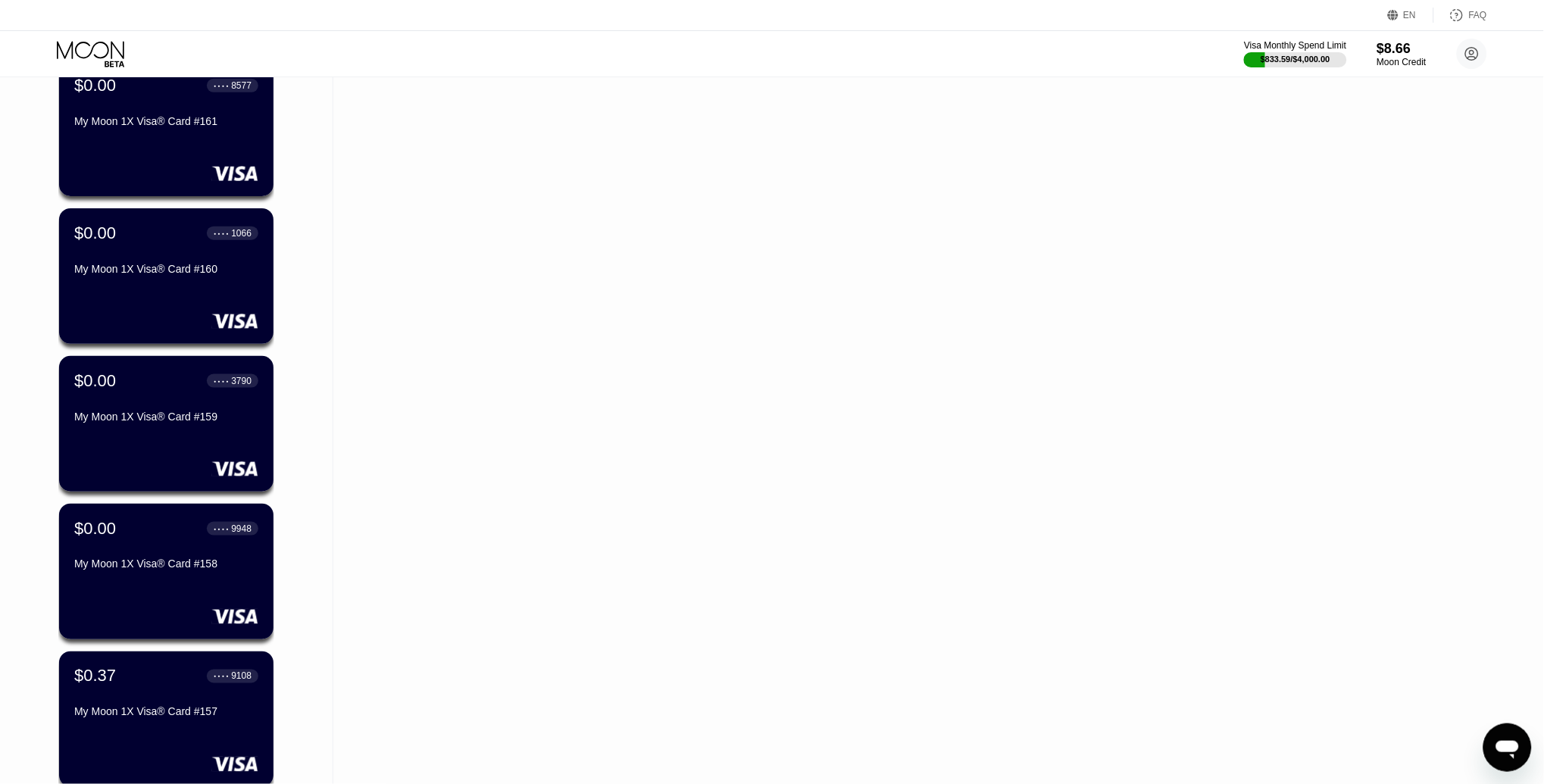
scroll to position [9044, 0]
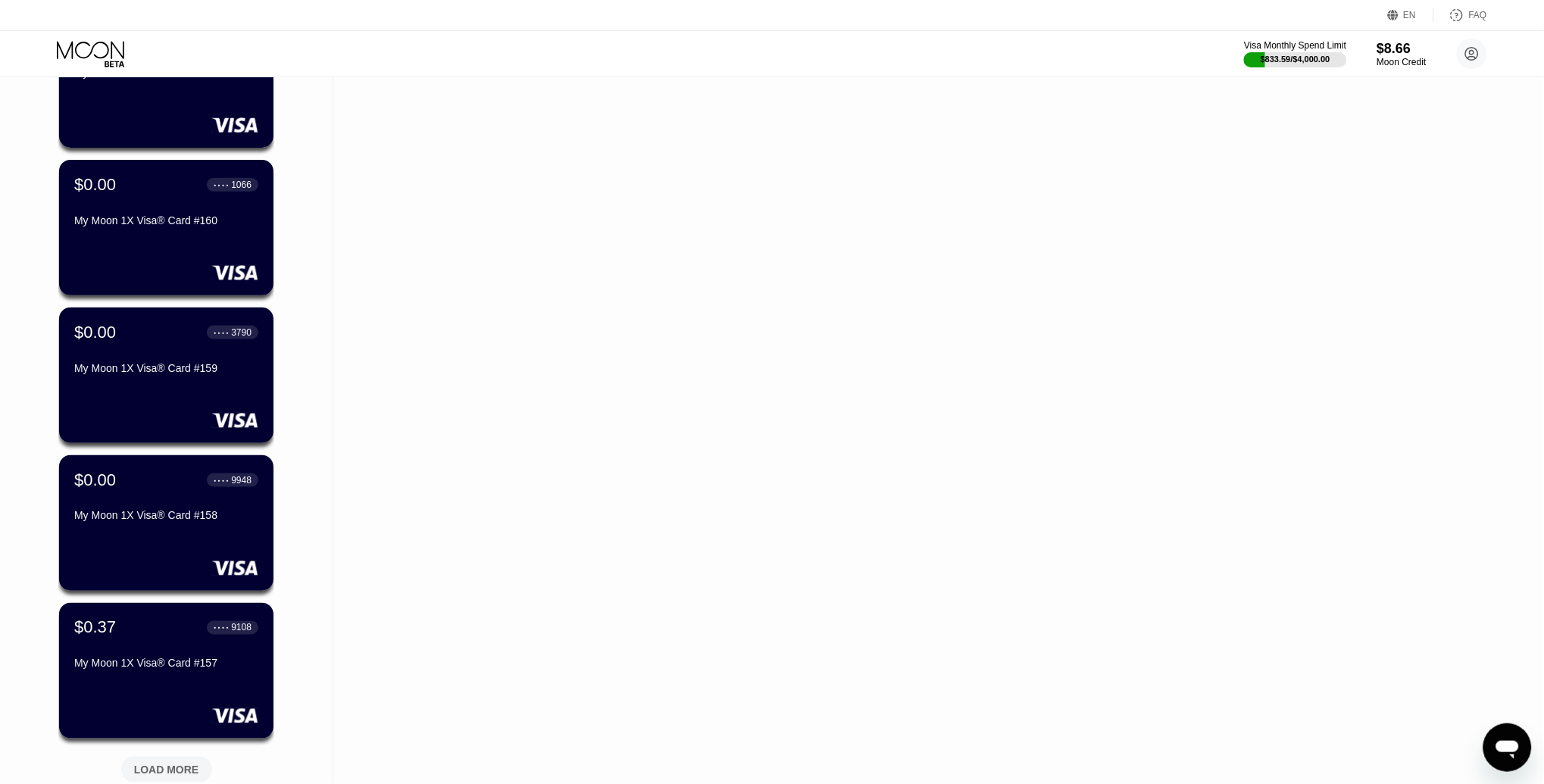
click at [182, 757] on div "LOAD MORE" at bounding box center [167, 769] width 91 height 26
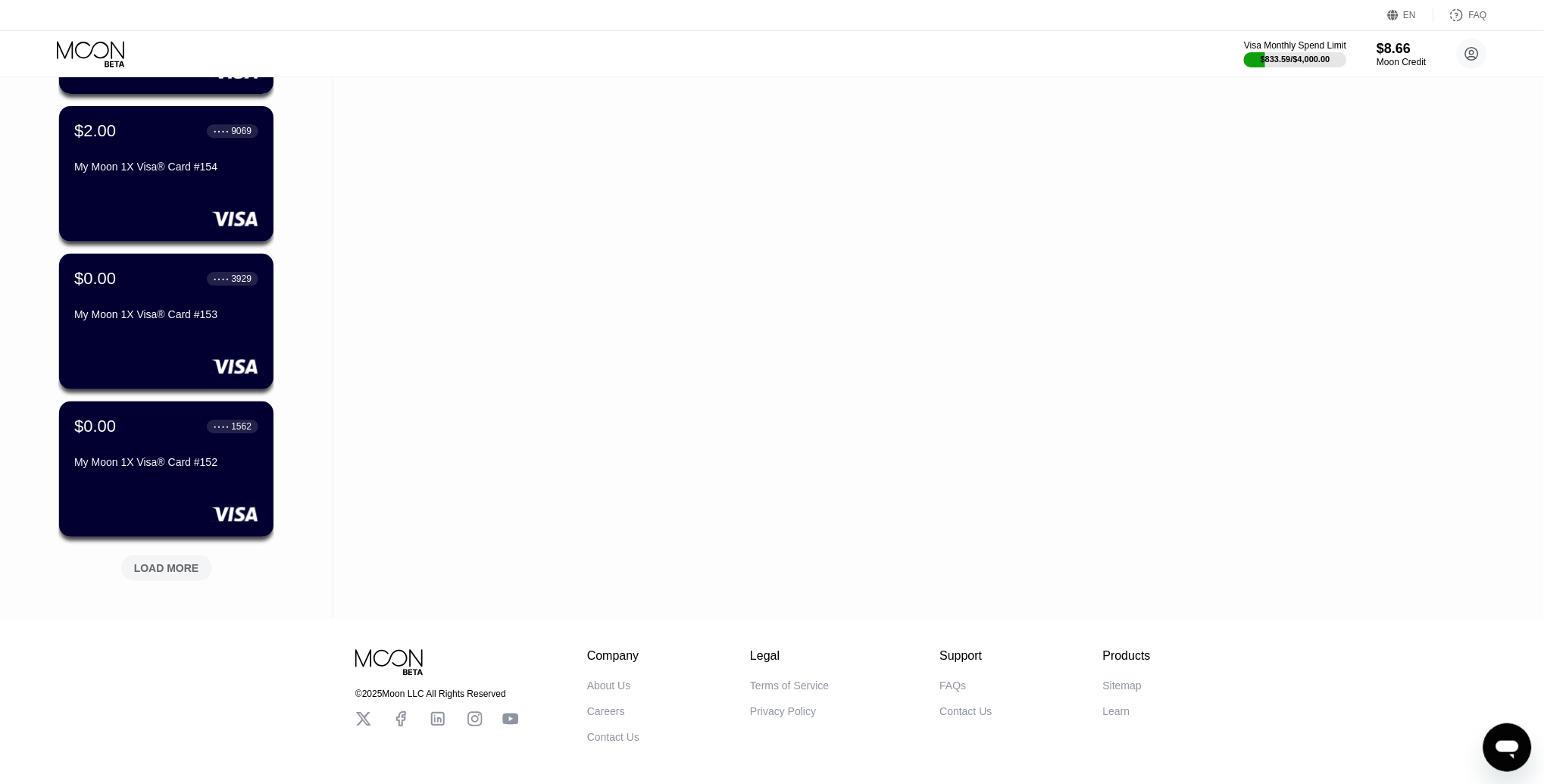
scroll to position [9990, 0]
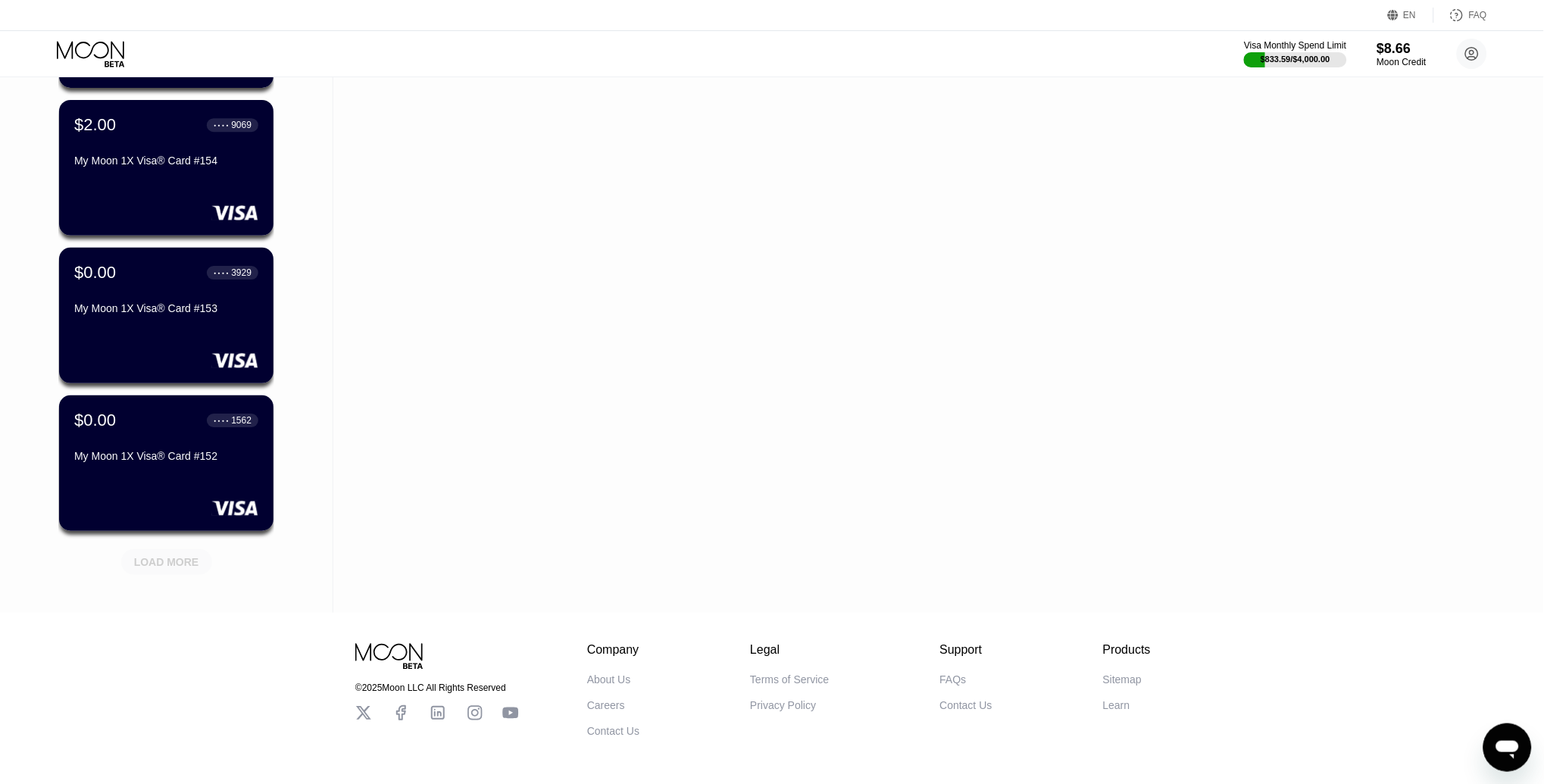
click at [168, 545] on div "LOAD MORE" at bounding box center [167, 559] width 114 height 31
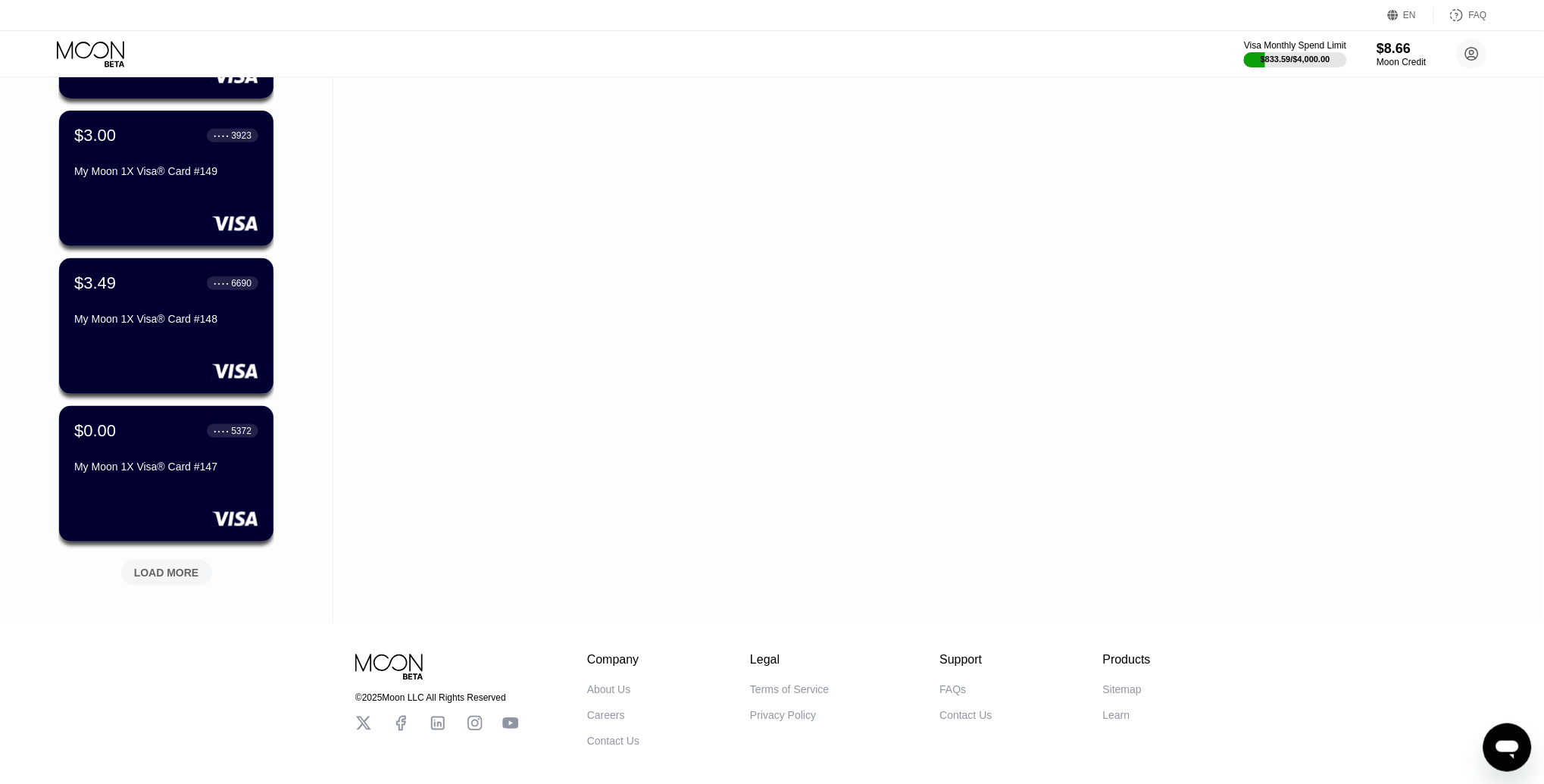
scroll to position [10720, 0]
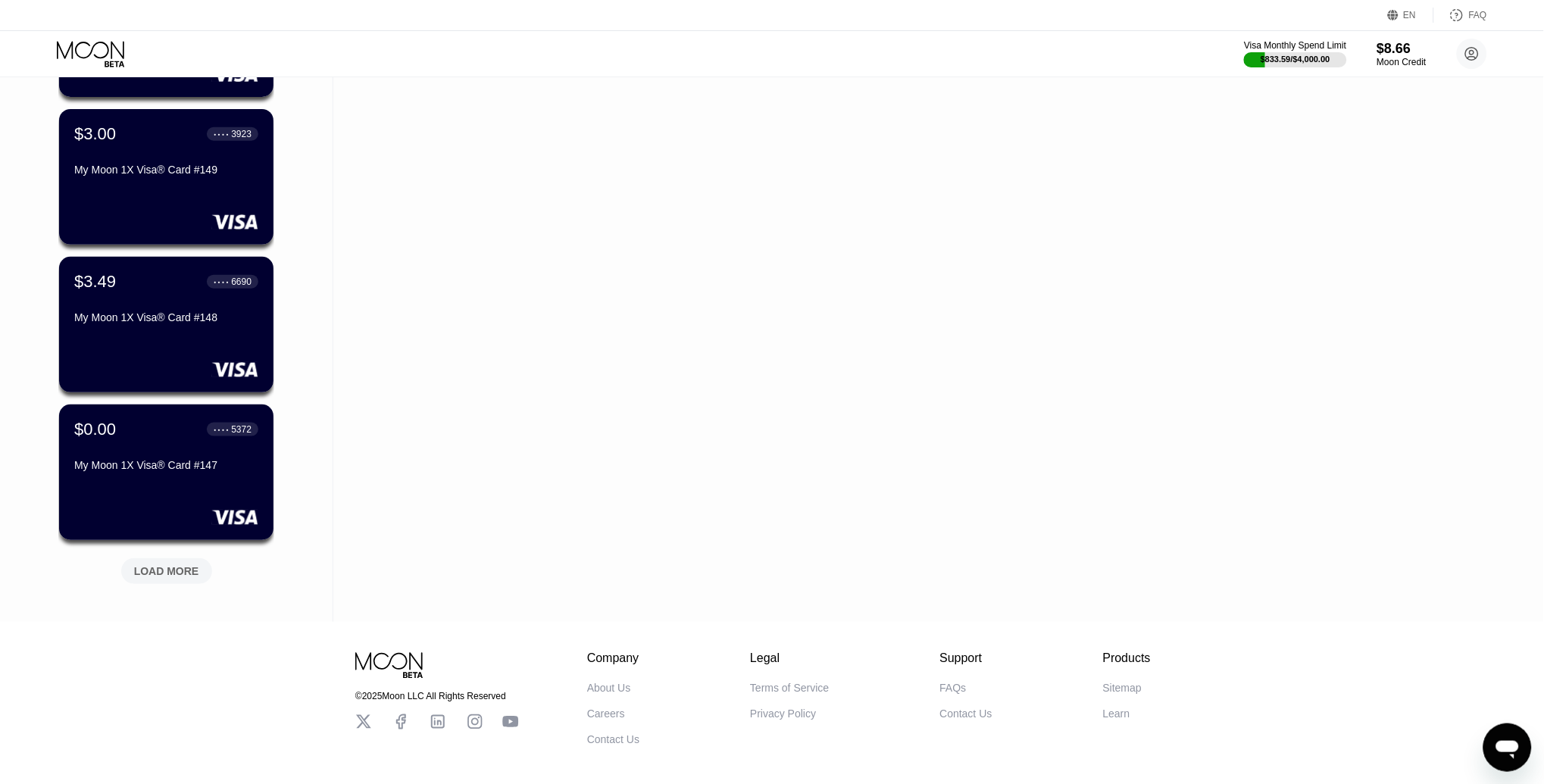
click at [160, 566] on div "LOAD MORE" at bounding box center [167, 571] width 65 height 13
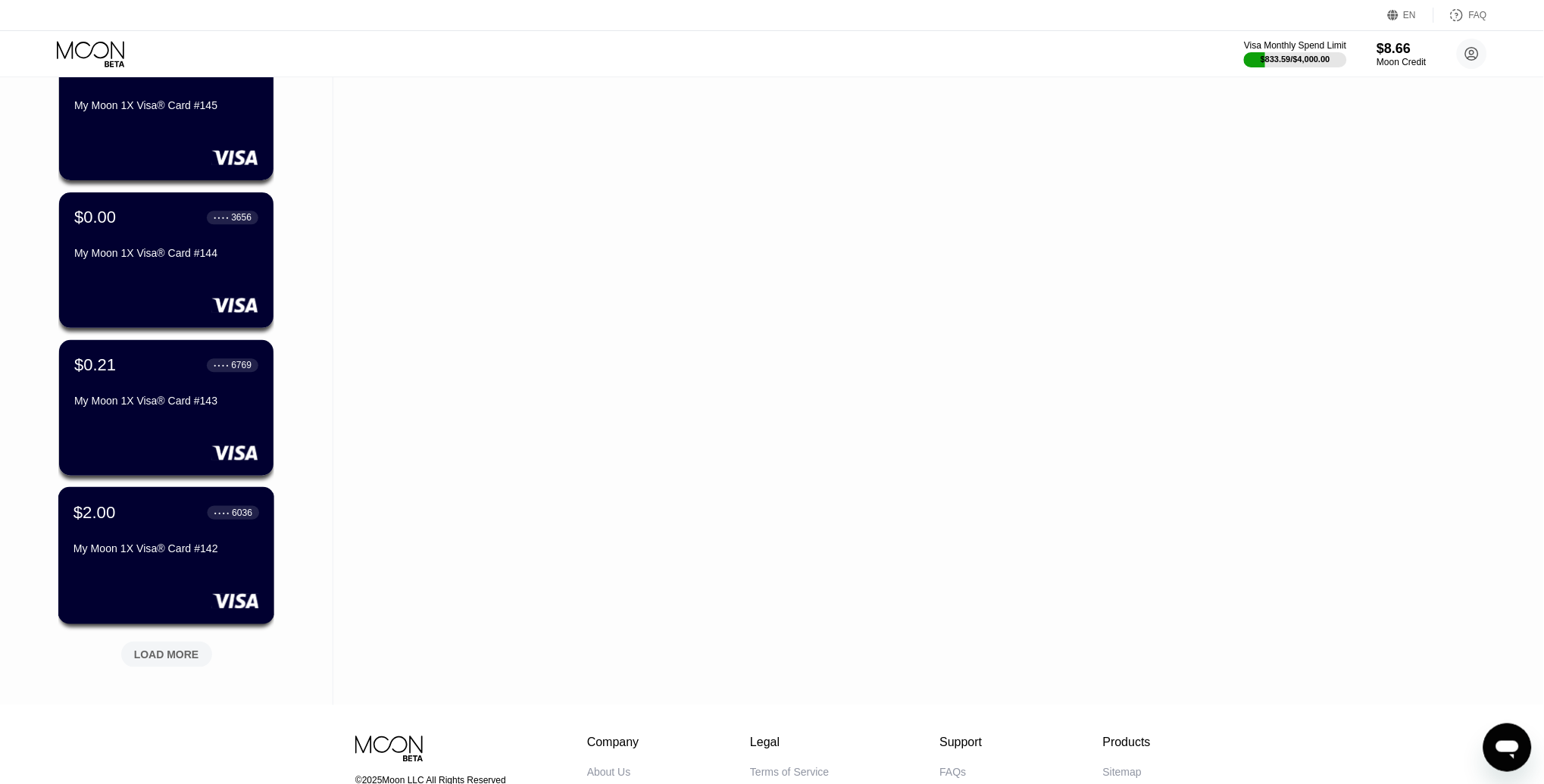
scroll to position [11393, 0]
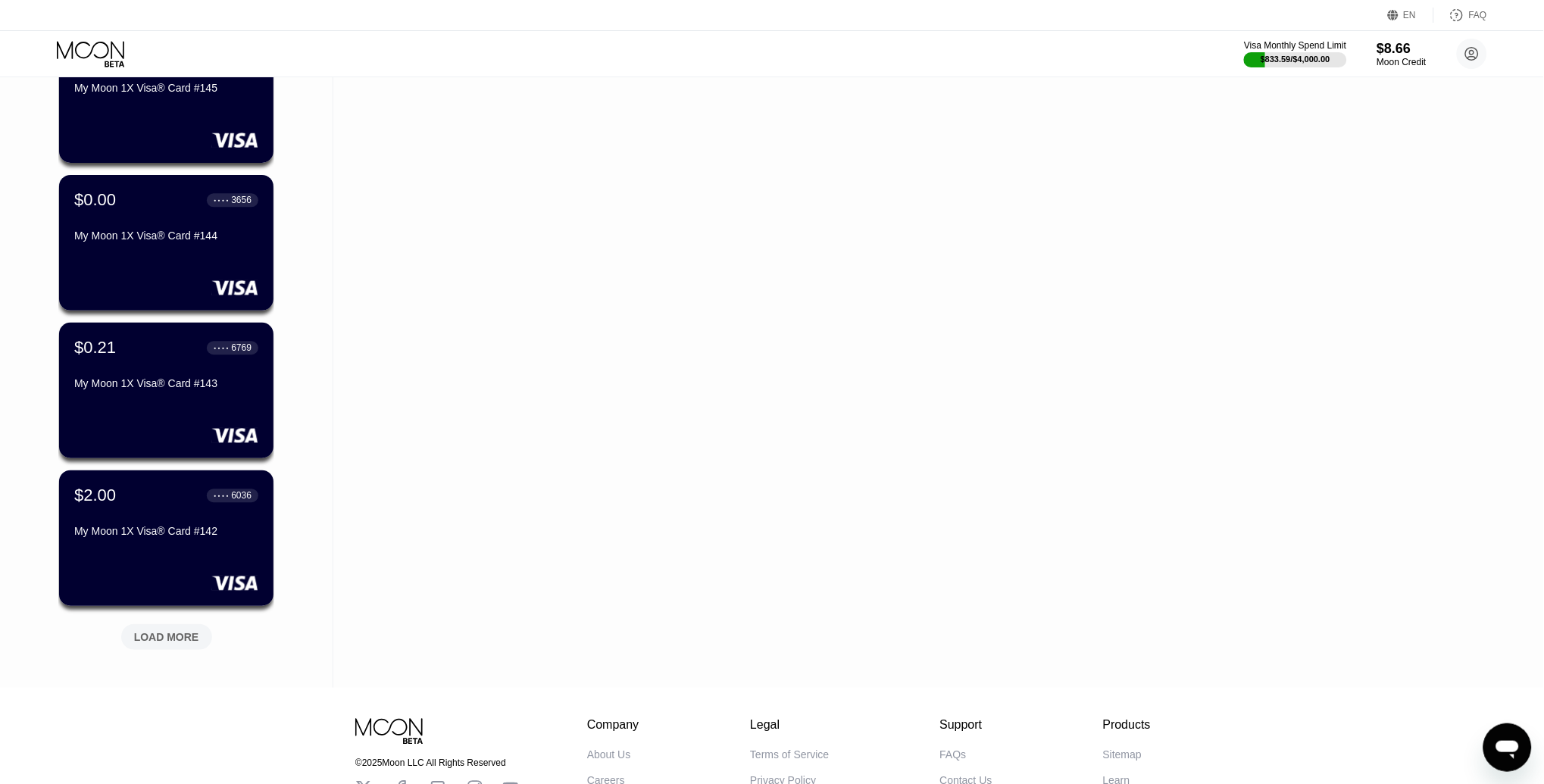
click at [146, 635] on div "LOAD MORE" at bounding box center [167, 637] width 65 height 13
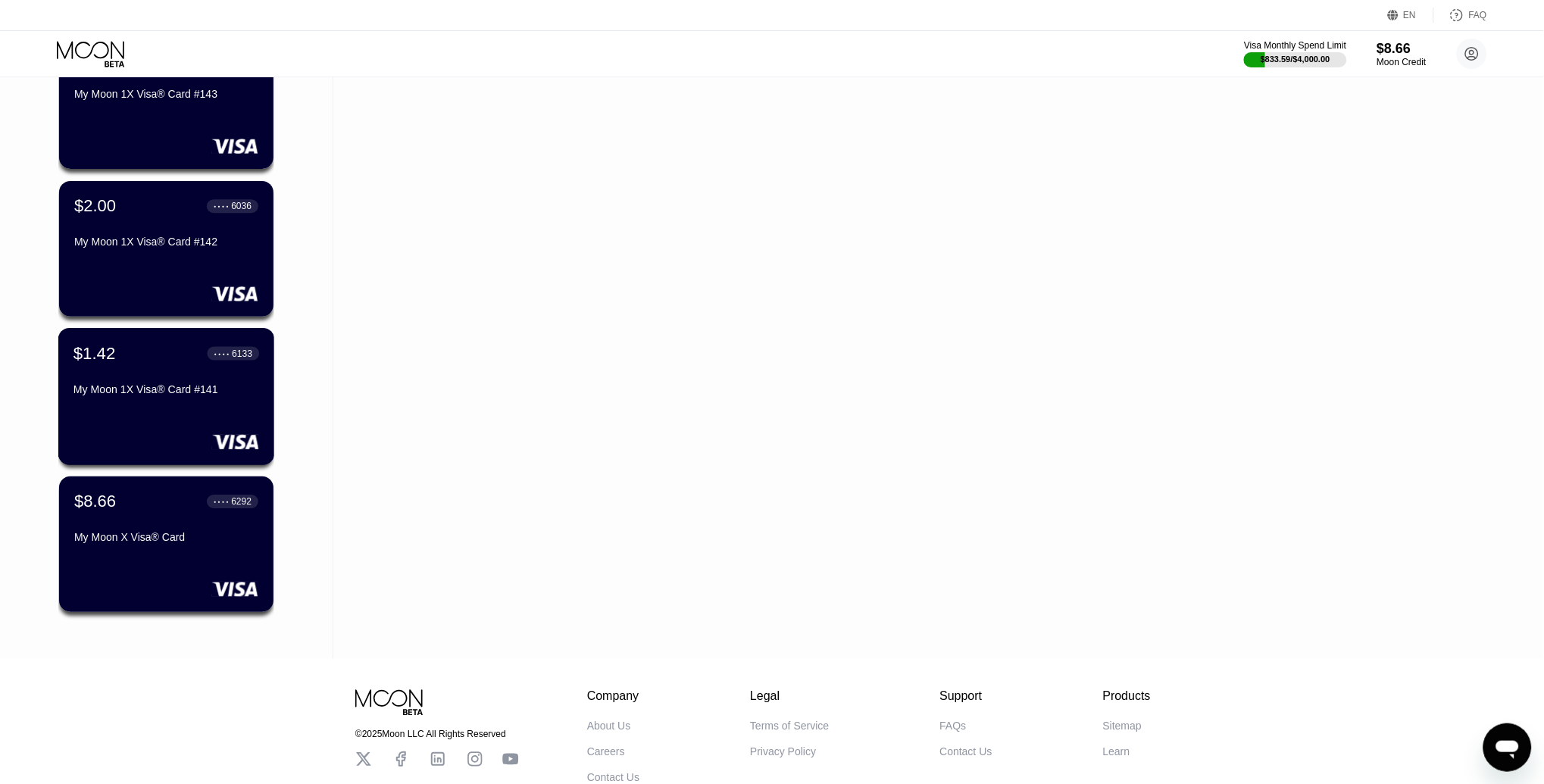
scroll to position [11774, 0]
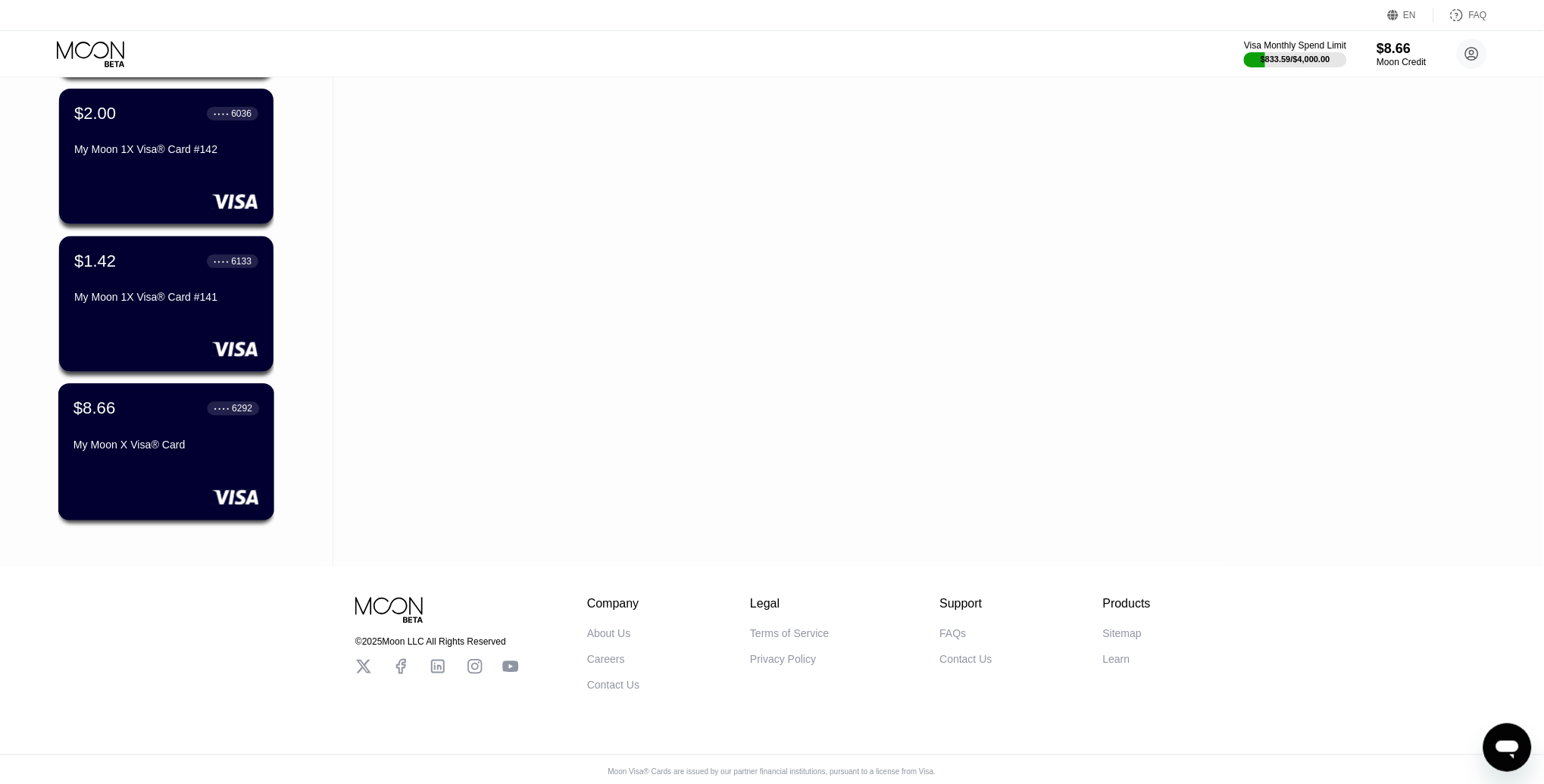
click at [174, 424] on div "$8.66 ● ● ● ● 6292 My Moon X Visa® Card" at bounding box center [167, 428] width 186 height 58
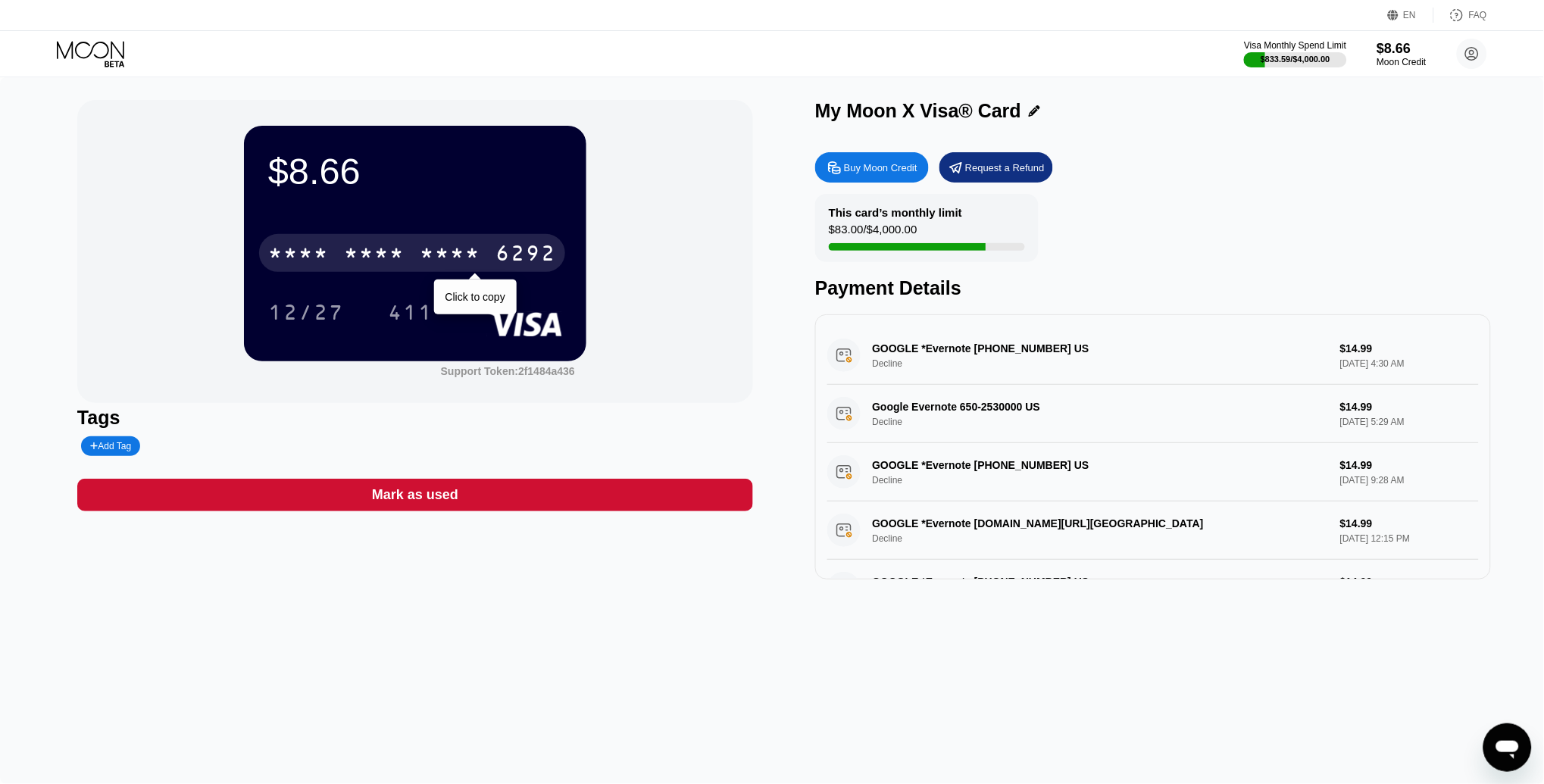
click at [393, 250] on div "* * * *" at bounding box center [374, 254] width 61 height 24
